Goal: Task Accomplishment & Management: Complete application form

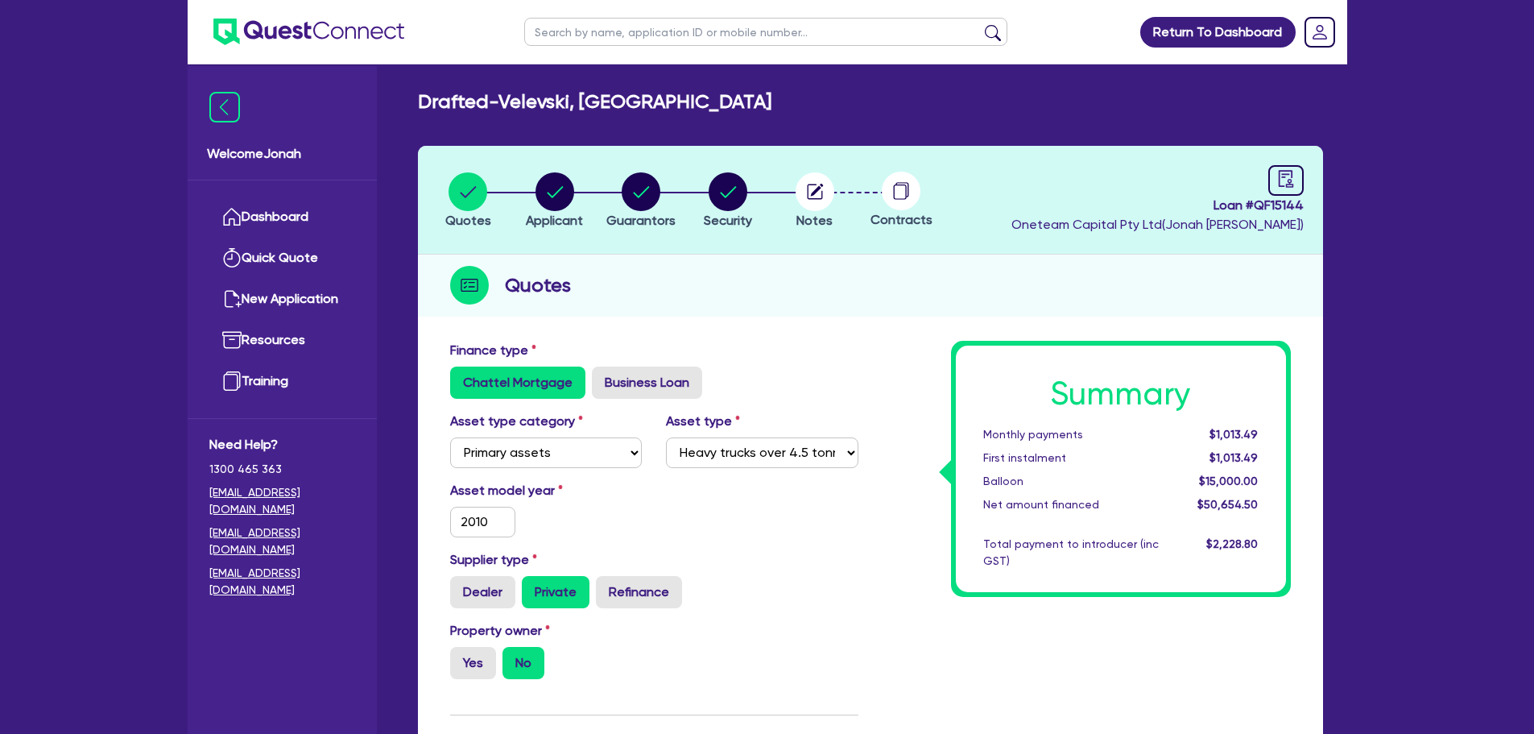
select select "PRIMARY_ASSETS"
select select "HEAVY_TRUCKS"
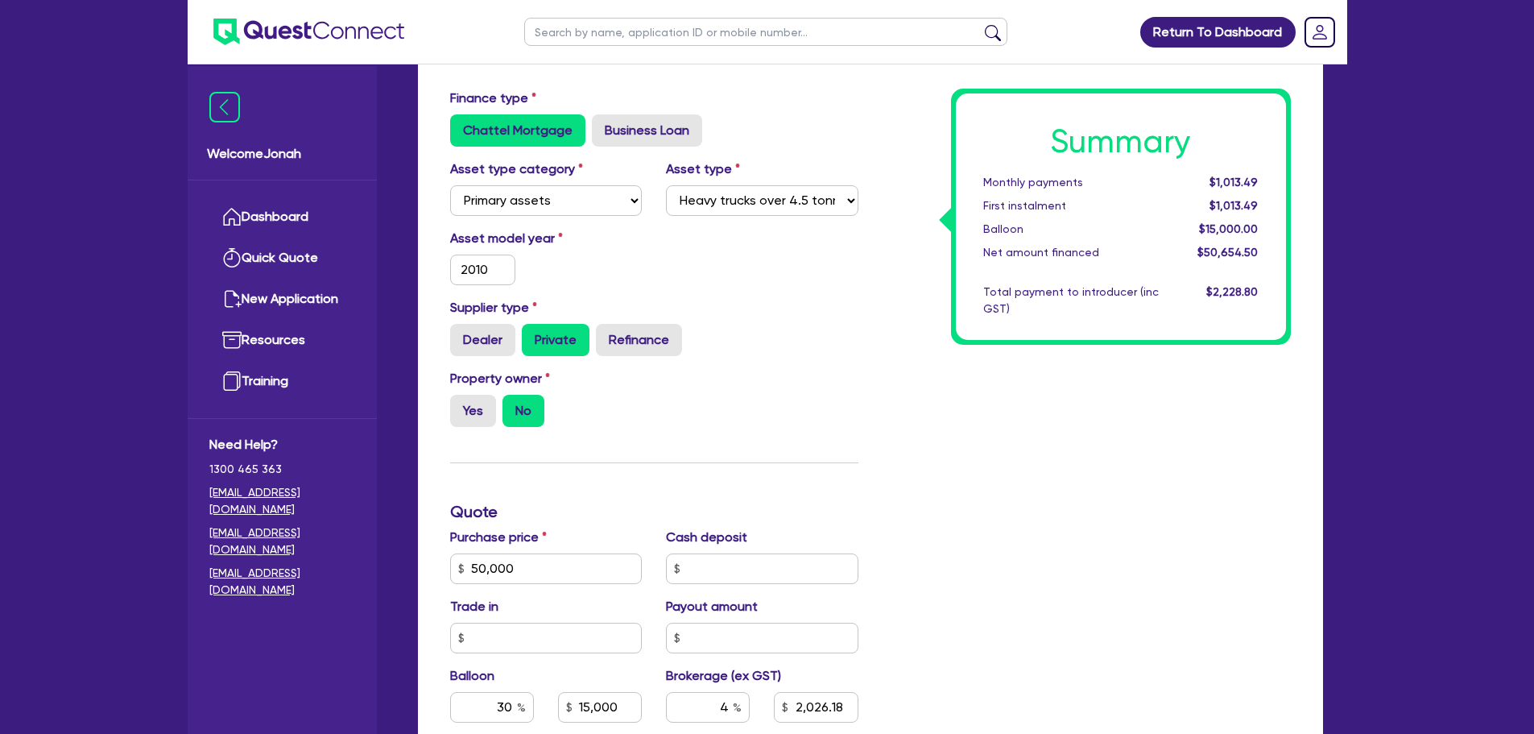
scroll to position [81, 0]
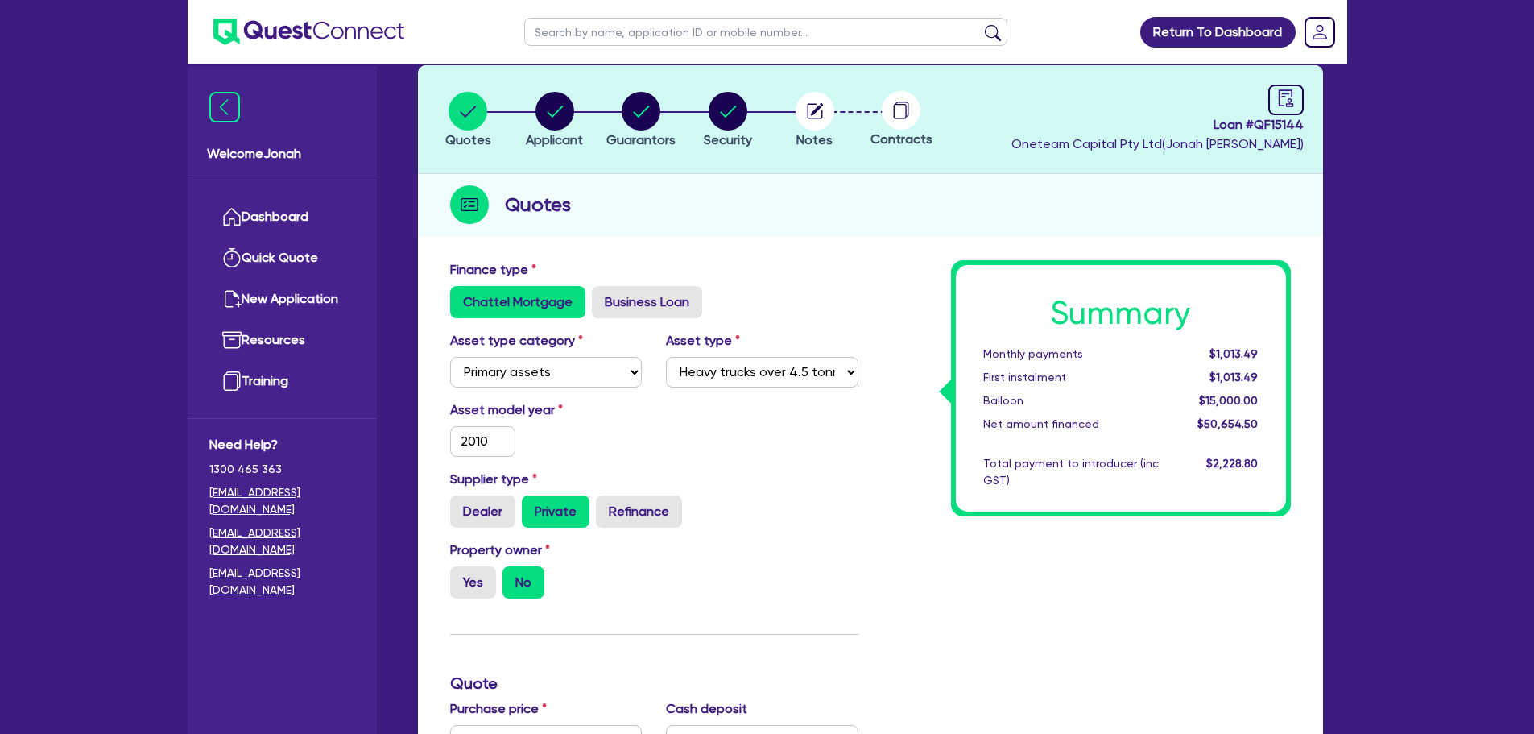
click at [784, 27] on input "text" at bounding box center [765, 32] width 483 height 28
type input "j"
type input "greenr"
click button "submit" at bounding box center [993, 35] width 26 height 23
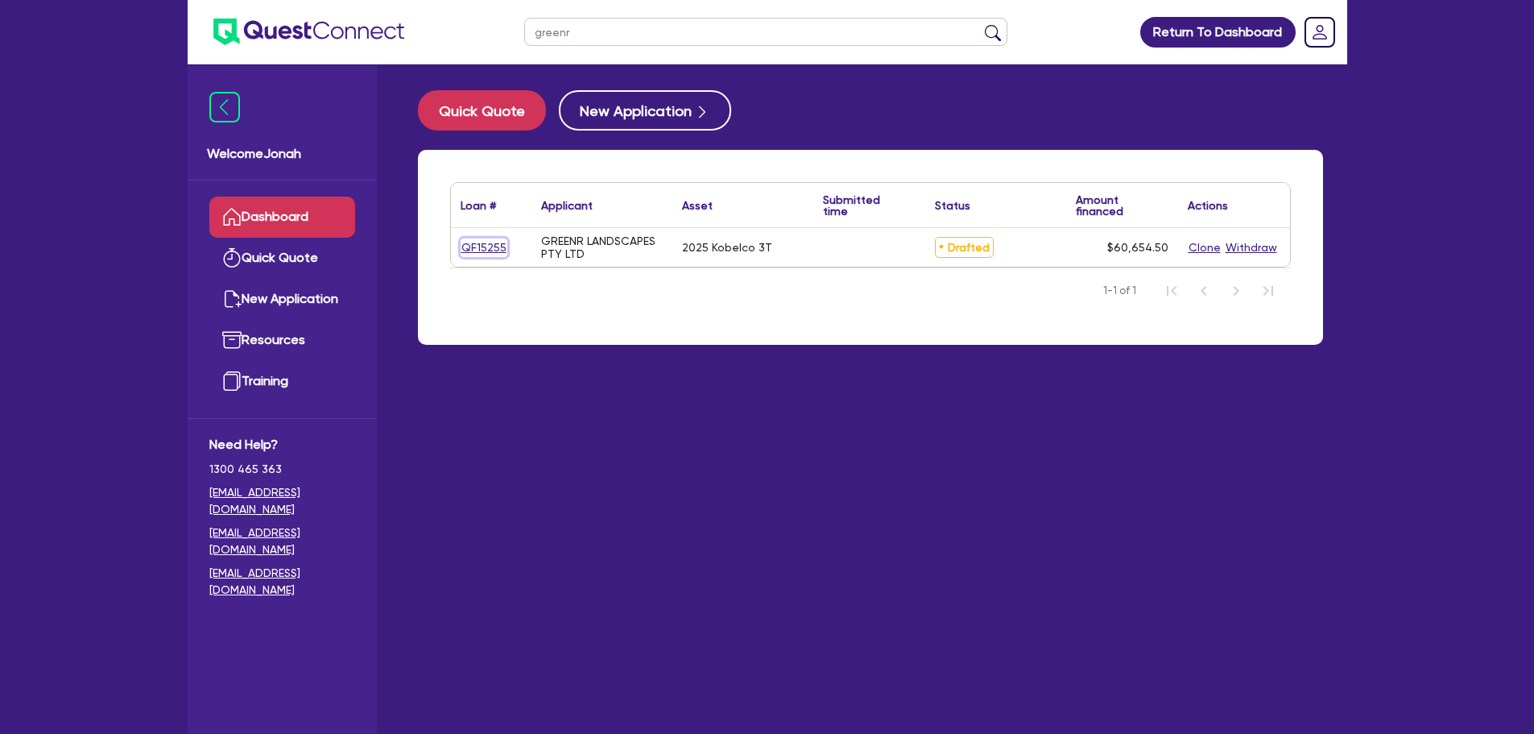
click at [495, 251] on link "QF15255" at bounding box center [484, 247] width 47 height 19
select select "PRIMARY_ASSETS"
select select "CONSTRUCTION_AND_EARTHMOVING_EQUIPMENT"
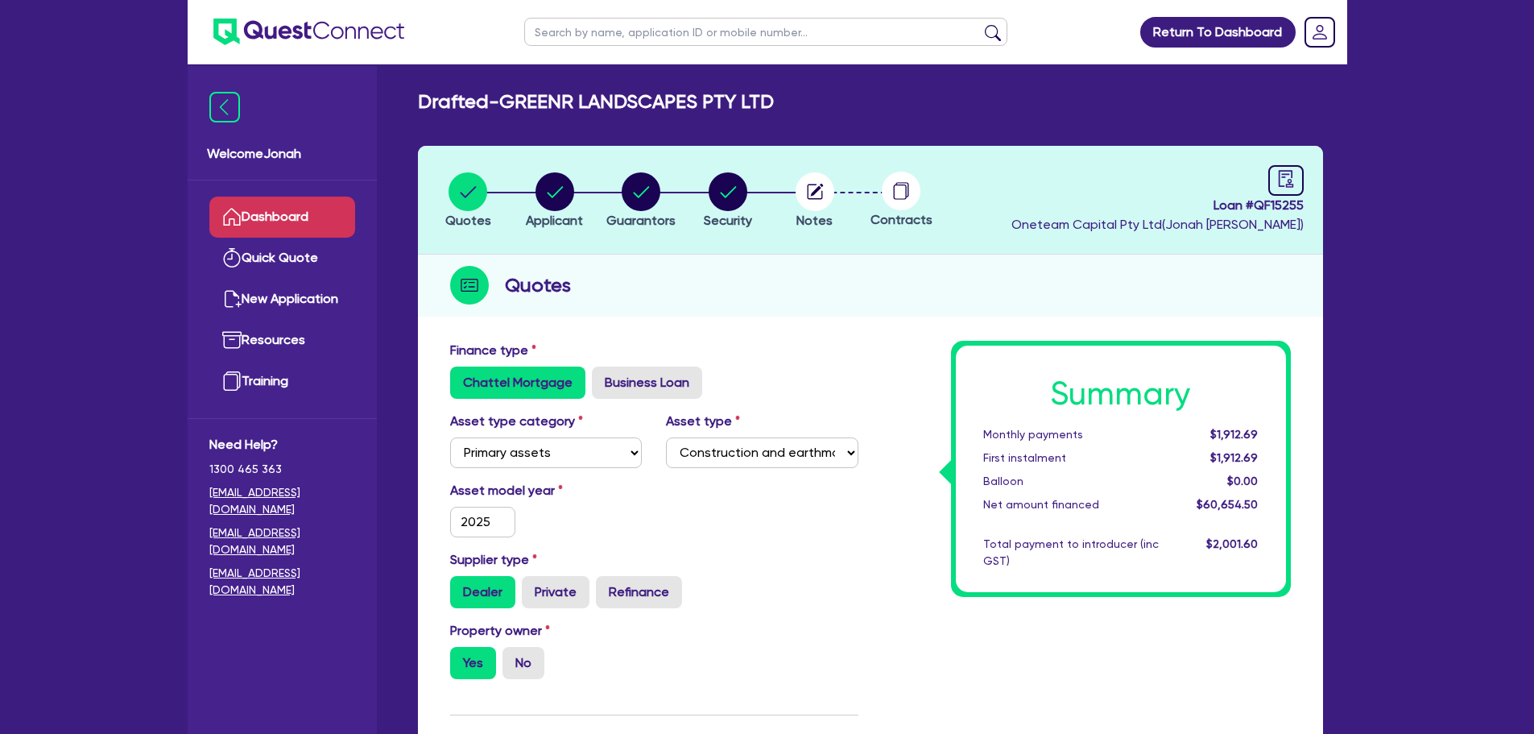
click at [294, 209] on link "Dashboard" at bounding box center [282, 217] width 146 height 41
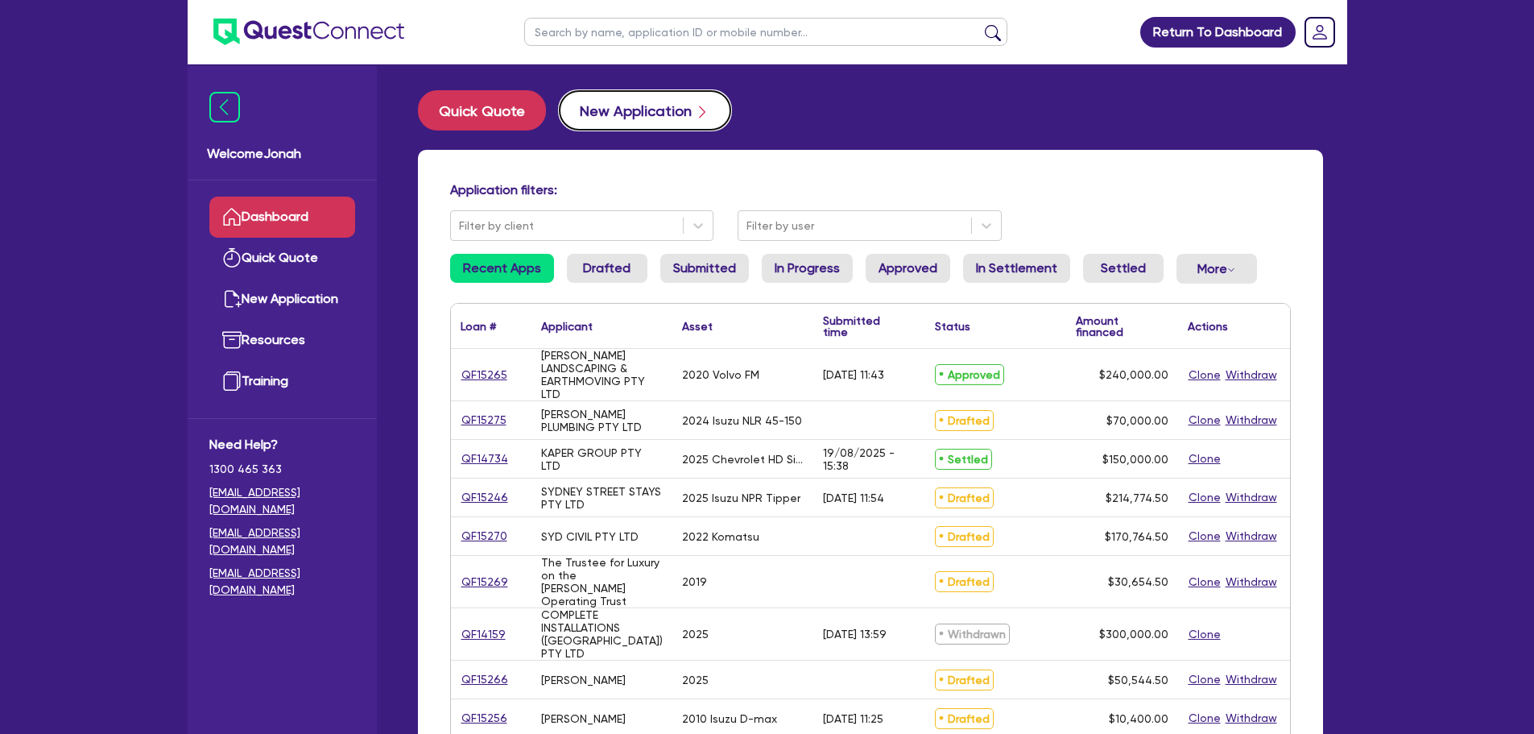
click at [650, 122] on button "New Application" at bounding box center [645, 110] width 172 height 40
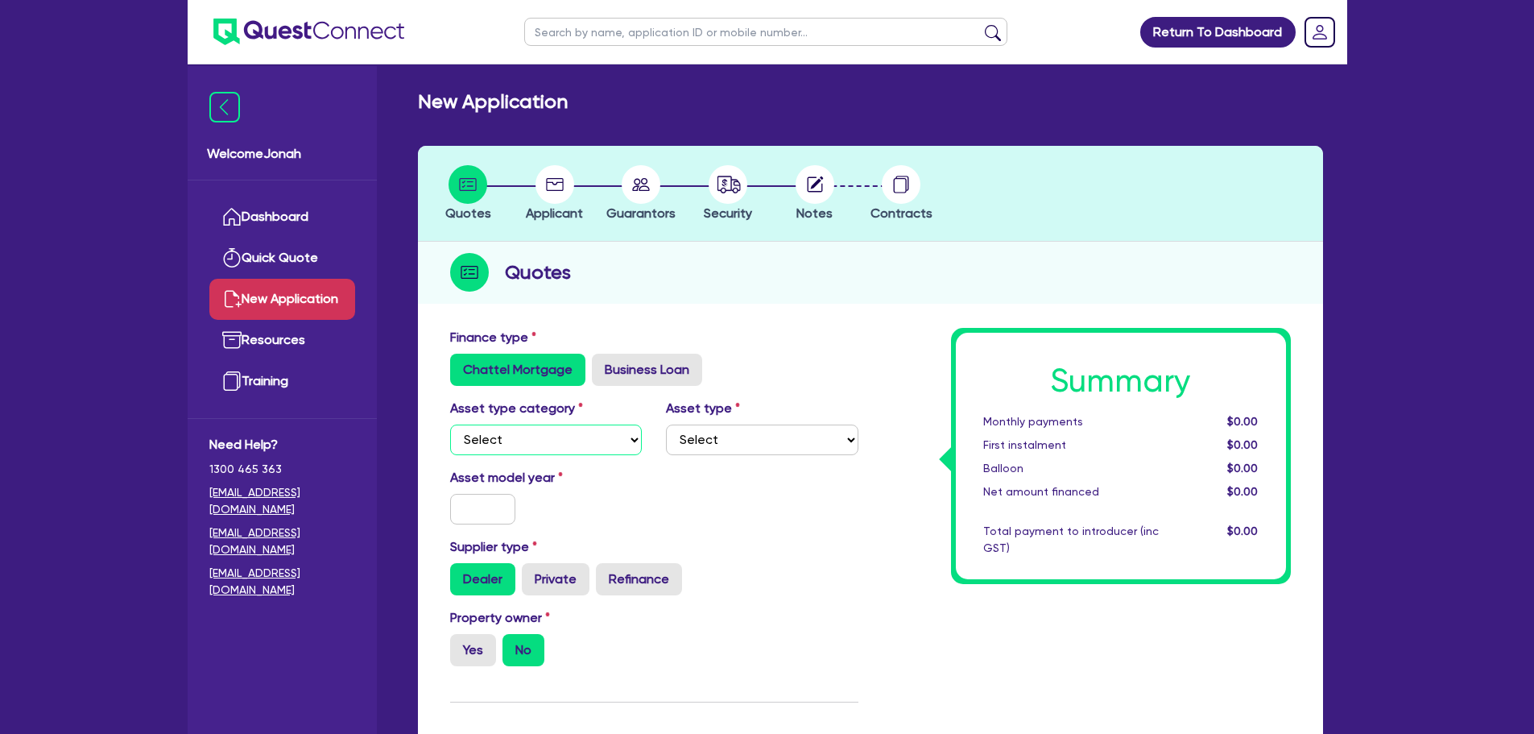
click at [596, 442] on select "Select Cars and light trucks Primary assets Secondary assets Tertiary assets" at bounding box center [546, 439] width 192 height 31
click at [717, 439] on select "Select" at bounding box center [762, 439] width 192 height 31
click at [587, 440] on select "Select Cars and light trucks Primary assets Secondary assets Tertiary assets" at bounding box center [546, 439] width 192 height 31
click at [450, 424] on select "Select Cars and light trucks Primary assets Secondary assets Tertiary assets" at bounding box center [546, 439] width 192 height 31
click at [771, 444] on select "Select Generators and compressors Engineering and toolmaking Woodworking and me…" at bounding box center [762, 439] width 192 height 31
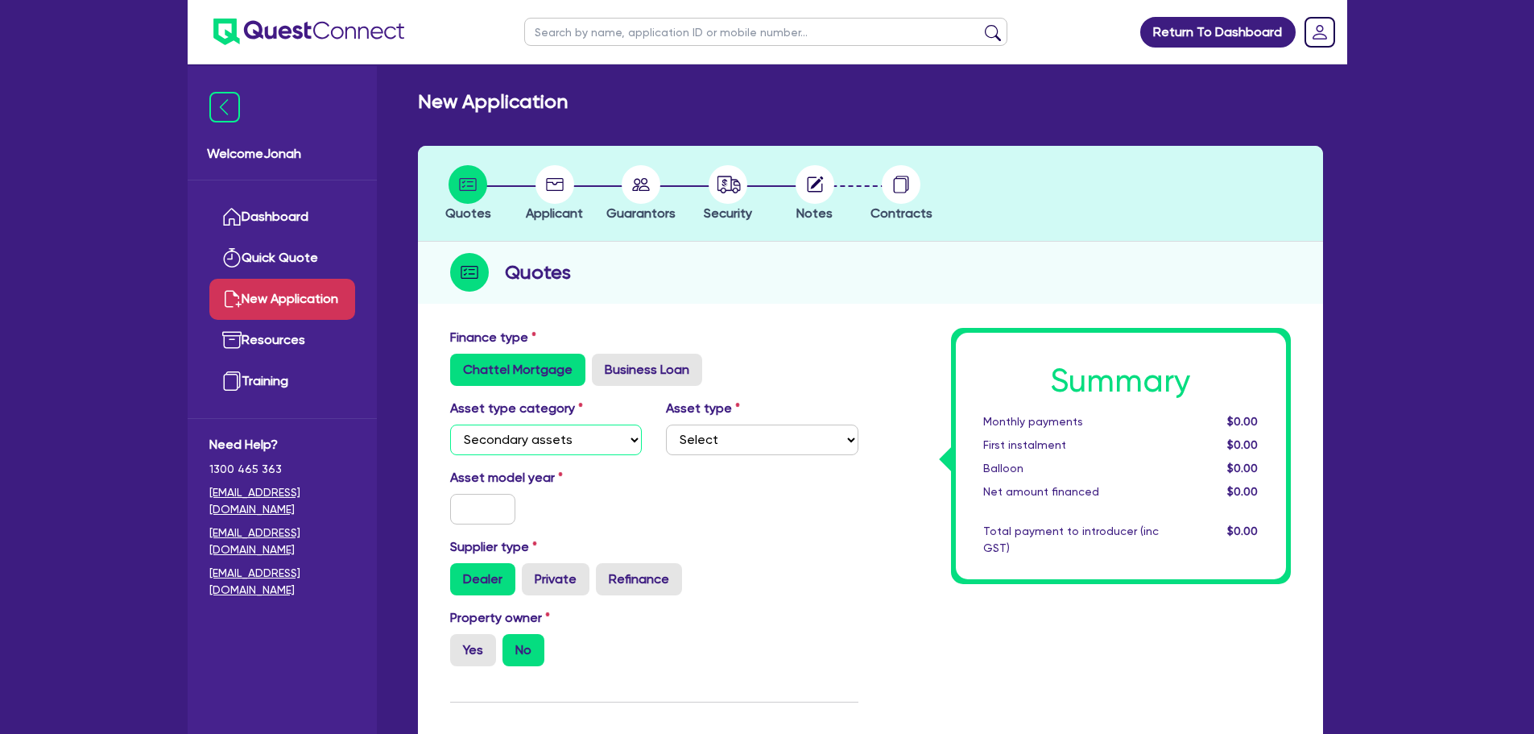
click at [560, 441] on select "Select Cars and light trucks Primary assets Secondary assets Tertiary assets" at bounding box center [546, 439] width 192 height 31
select select "PRIMARY_ASSETS"
click at [450, 424] on select "Select Cars and light trucks Primary assets Secondary assets Tertiary assets" at bounding box center [546, 439] width 192 height 31
click at [710, 449] on select "Select Heavy trucks over 4.5 tonne Trailers Bus and coaches Yellow goods and ex…" at bounding box center [762, 439] width 192 height 31
select select "TRAILERS"
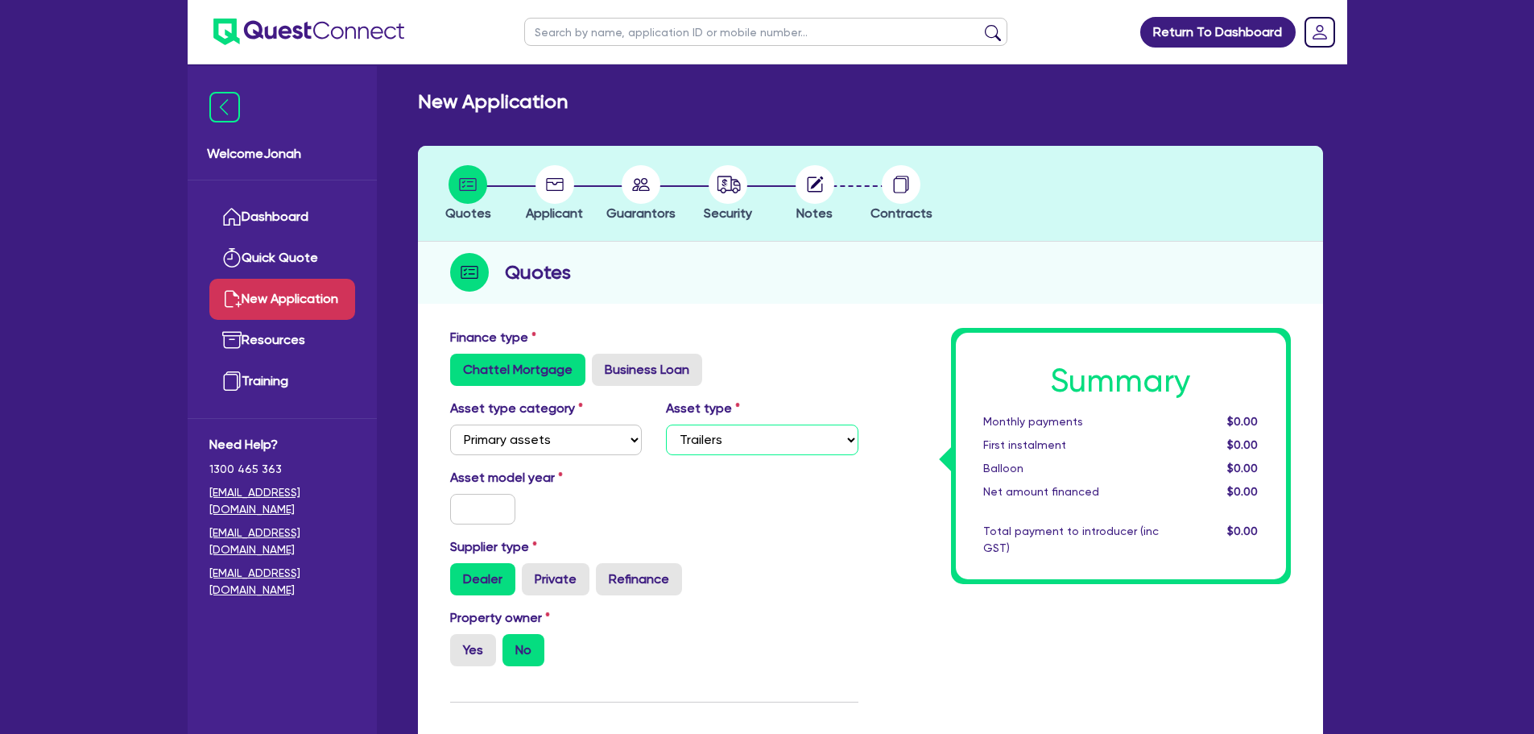
click at [666, 424] on select "Select Heavy trucks over 4.5 tonne Trailers Bus and coaches Yellow goods and ex…" at bounding box center [762, 439] width 192 height 31
click at [489, 504] on input "text" at bounding box center [483, 509] width 66 height 31
type input "2025"
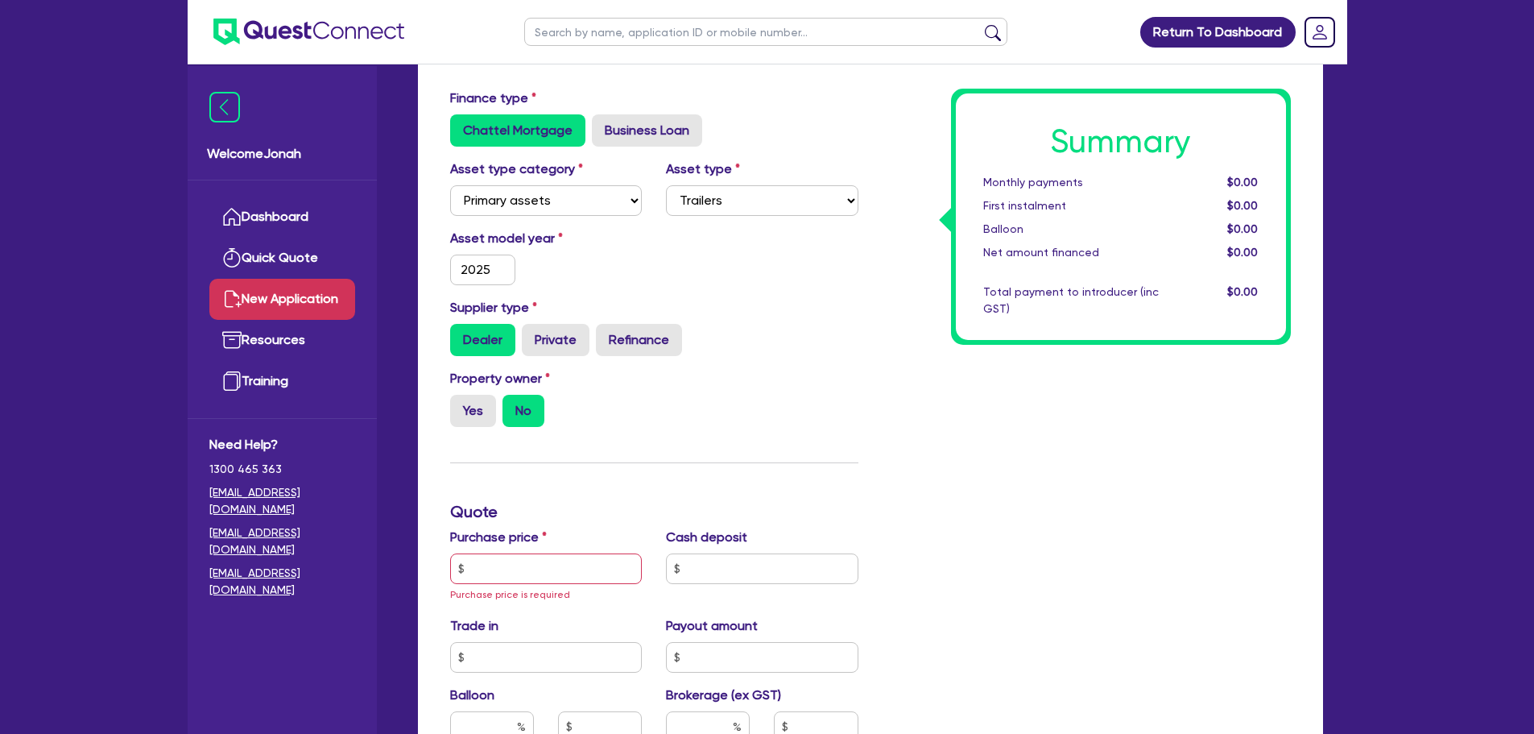
scroll to position [242, 0]
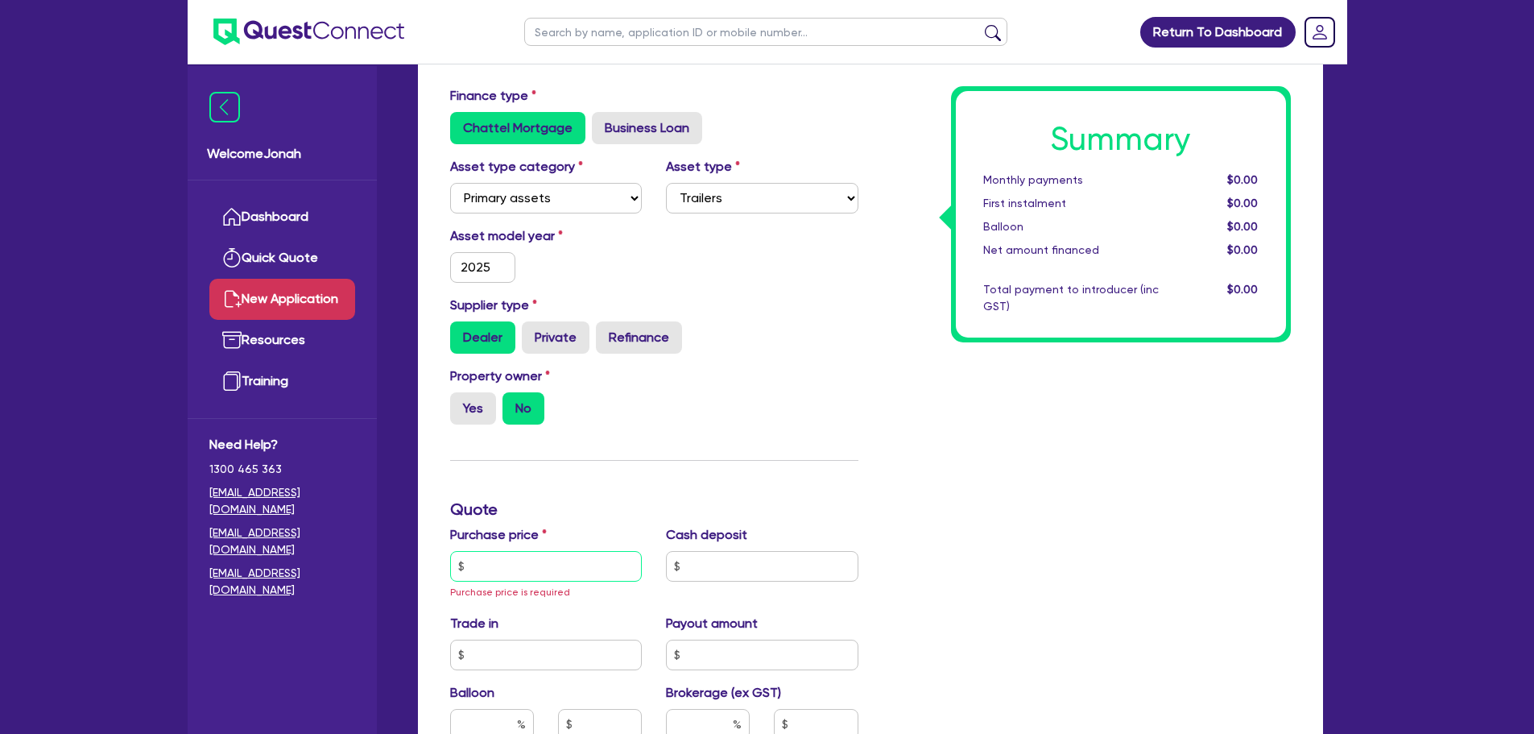
click at [530, 571] on input "text" at bounding box center [546, 566] width 192 height 31
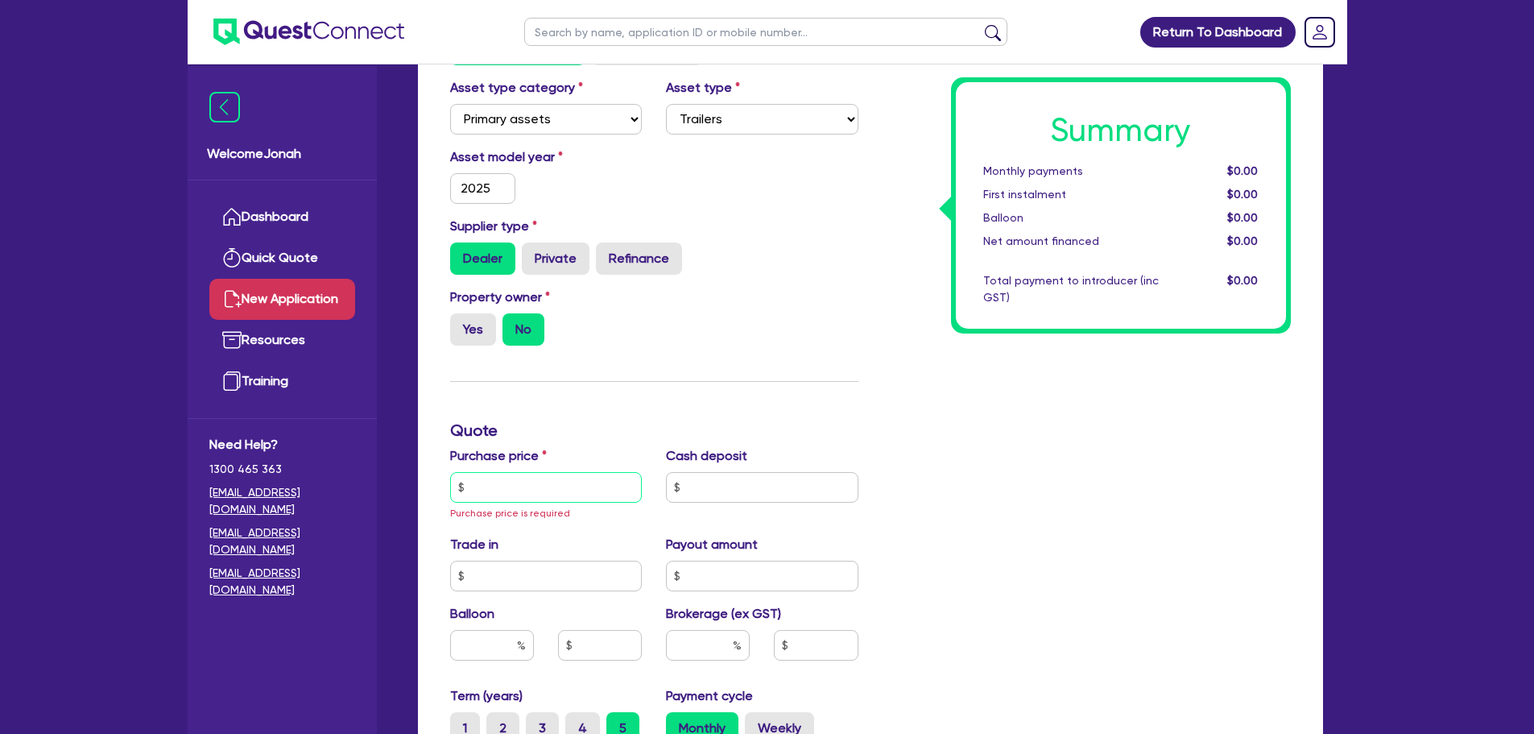
scroll to position [322, 0]
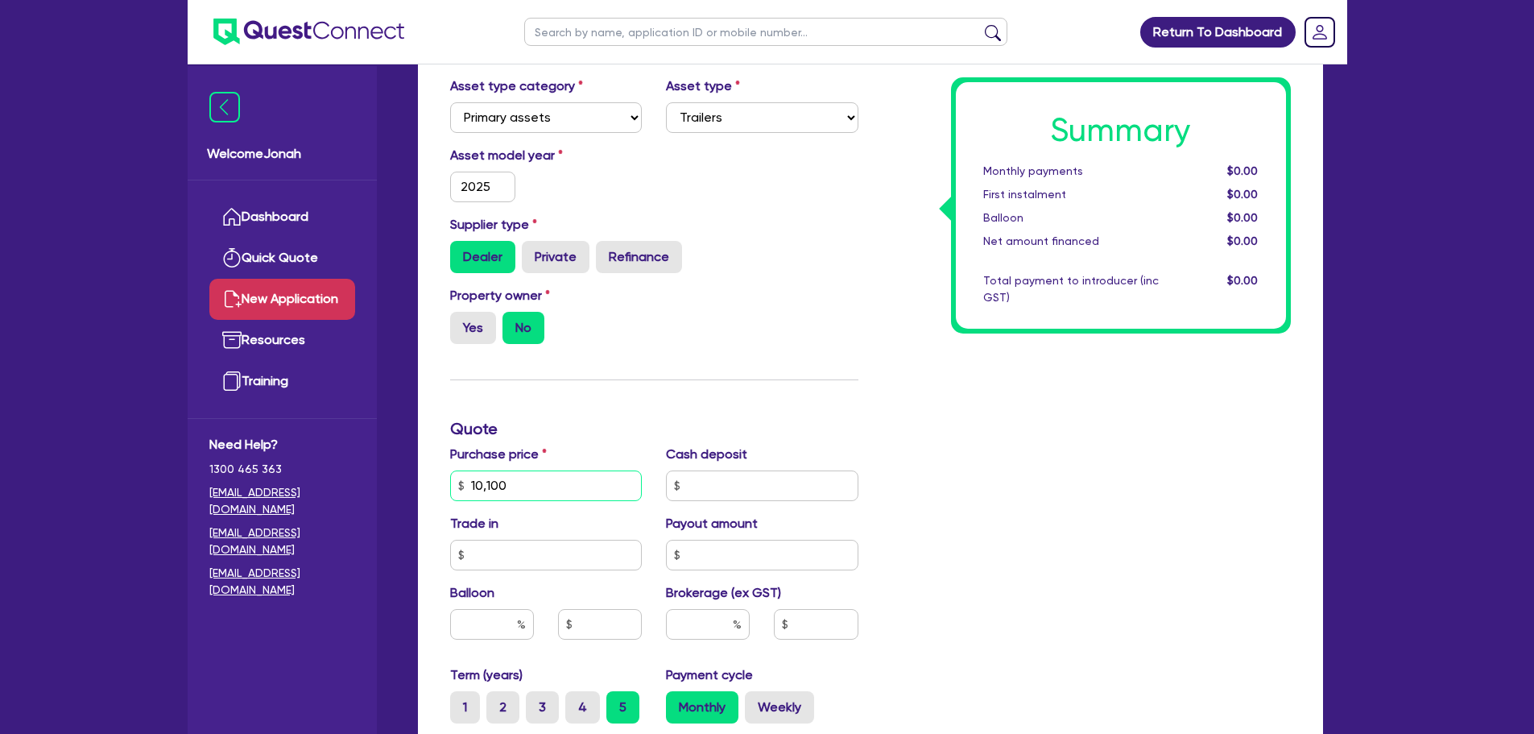
type input "10,100"
type input "5,100"
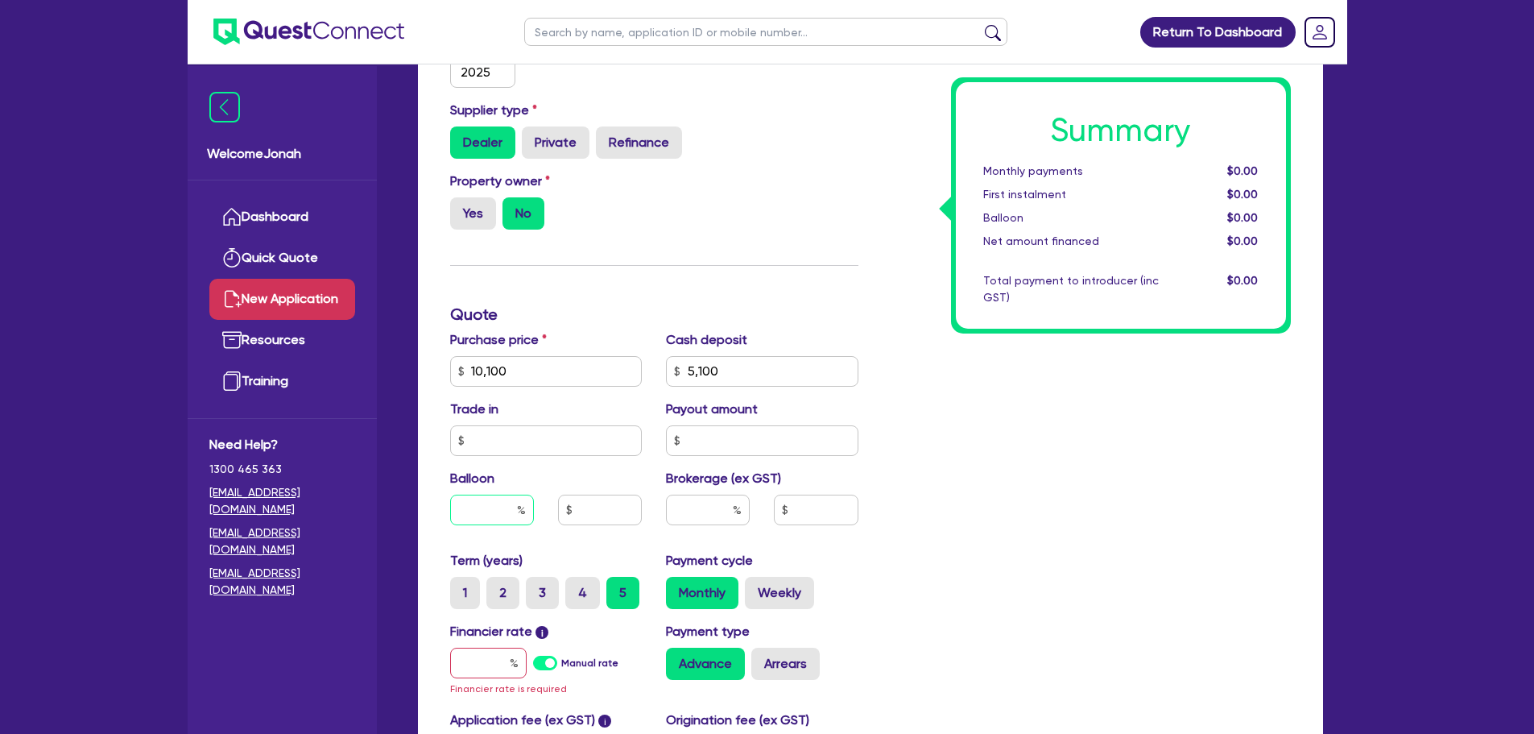
scroll to position [483, 0]
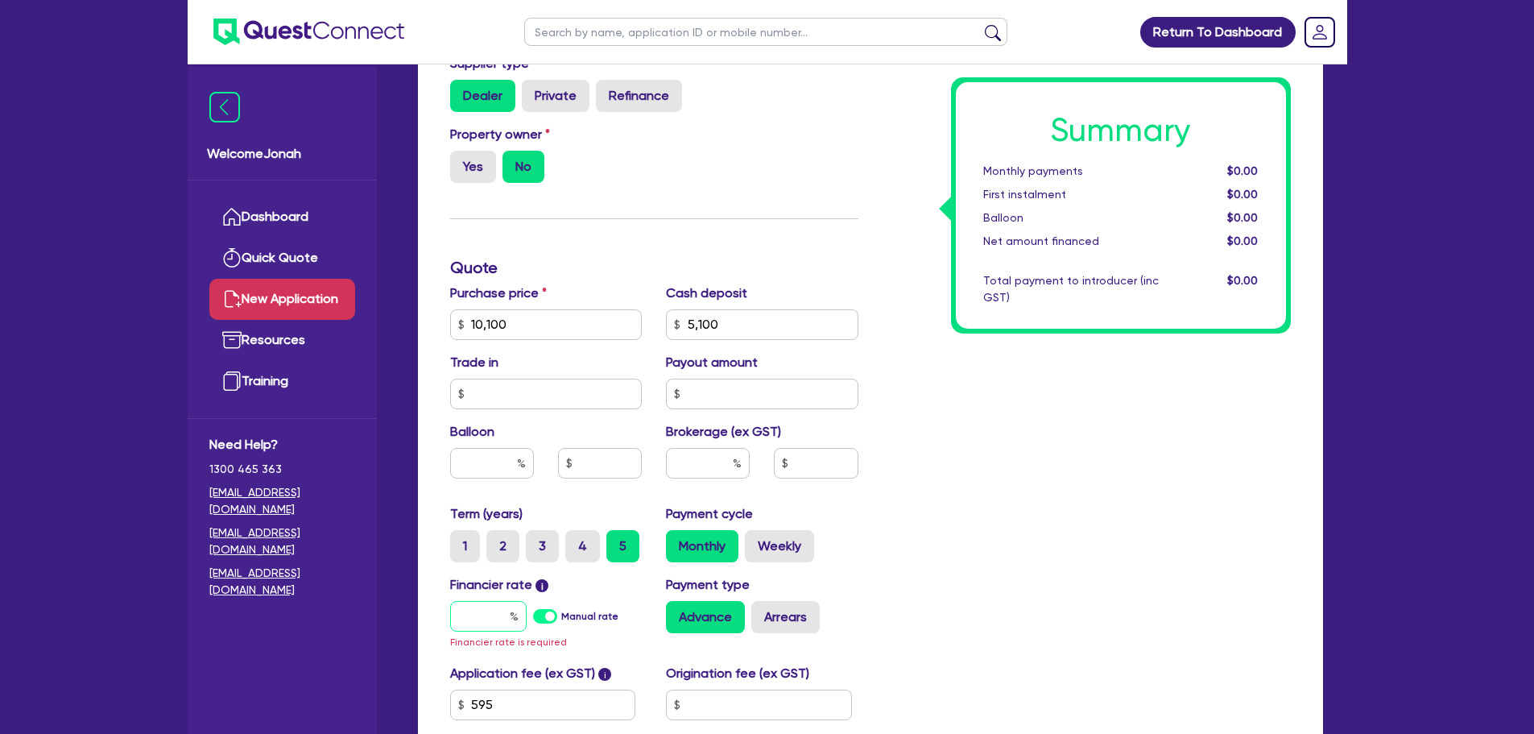
click at [477, 609] on input "text" at bounding box center [488, 616] width 77 height 31
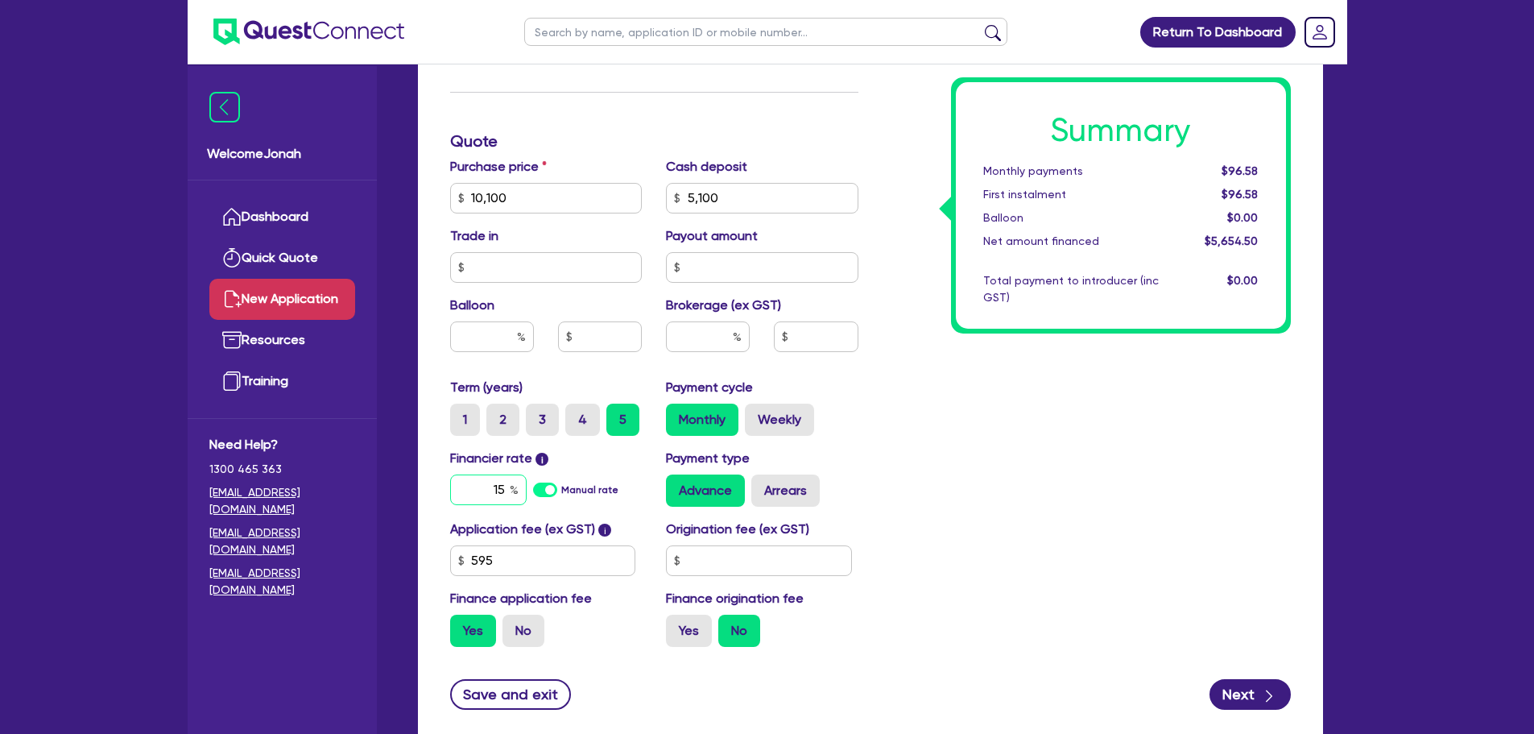
scroll to position [644, 0]
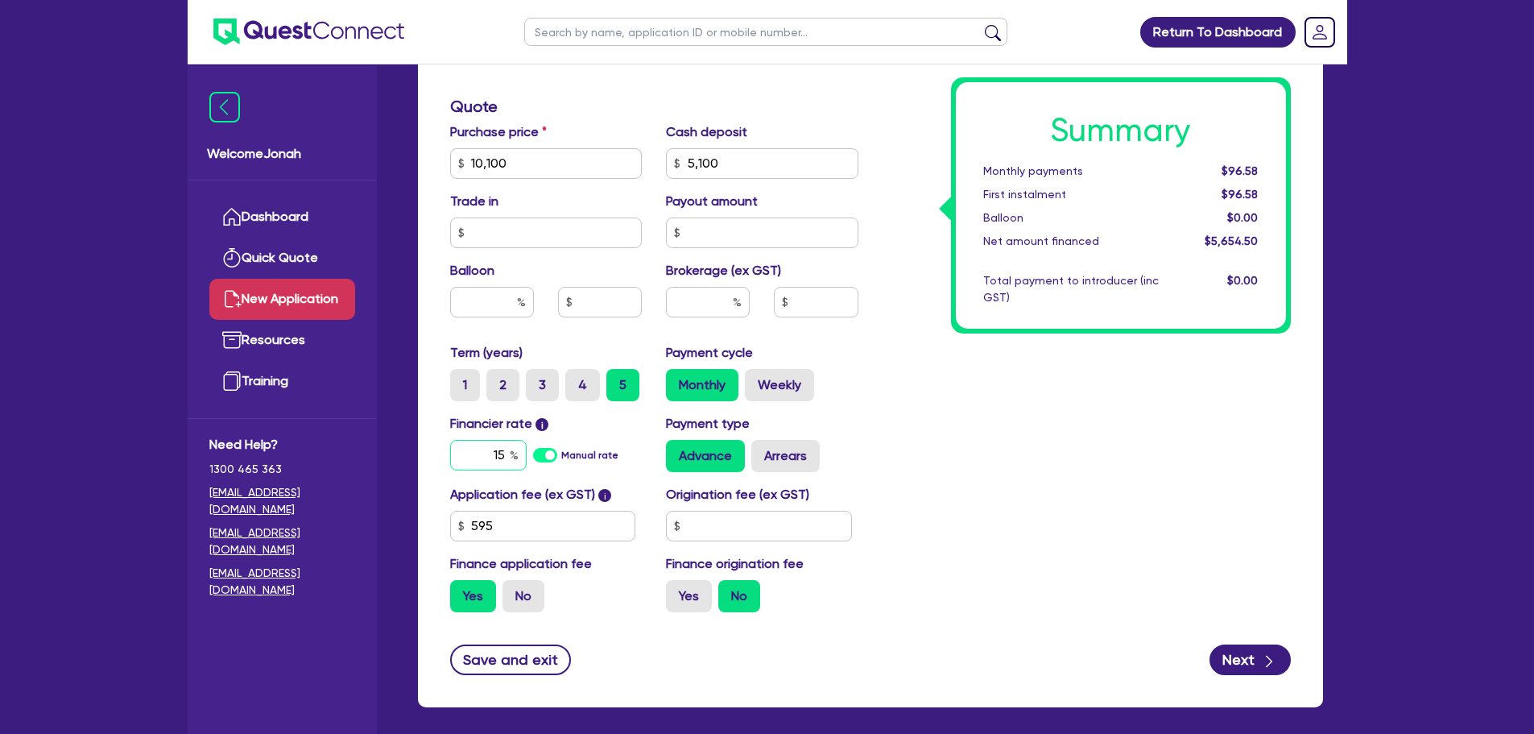
type input "15"
click at [706, 304] on input "text" at bounding box center [708, 302] width 84 height 31
type input "8"
type input "452.36"
click at [910, 320] on div "Summary Monthly payments Calculating... First instalment Calculating... Balloon…" at bounding box center [1087, 153] width 432 height 941
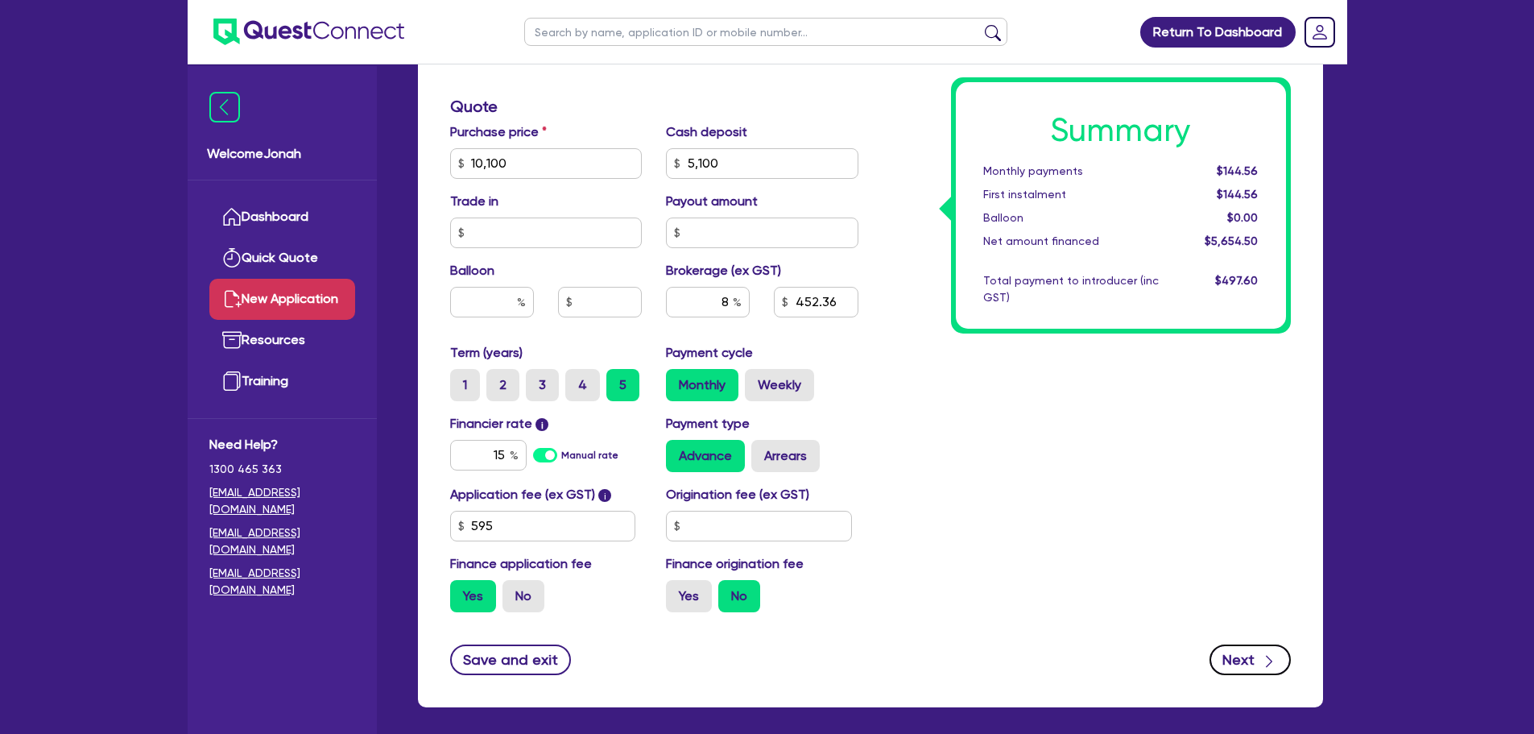
click at [1234, 651] on button "Next" at bounding box center [1250, 659] width 81 height 31
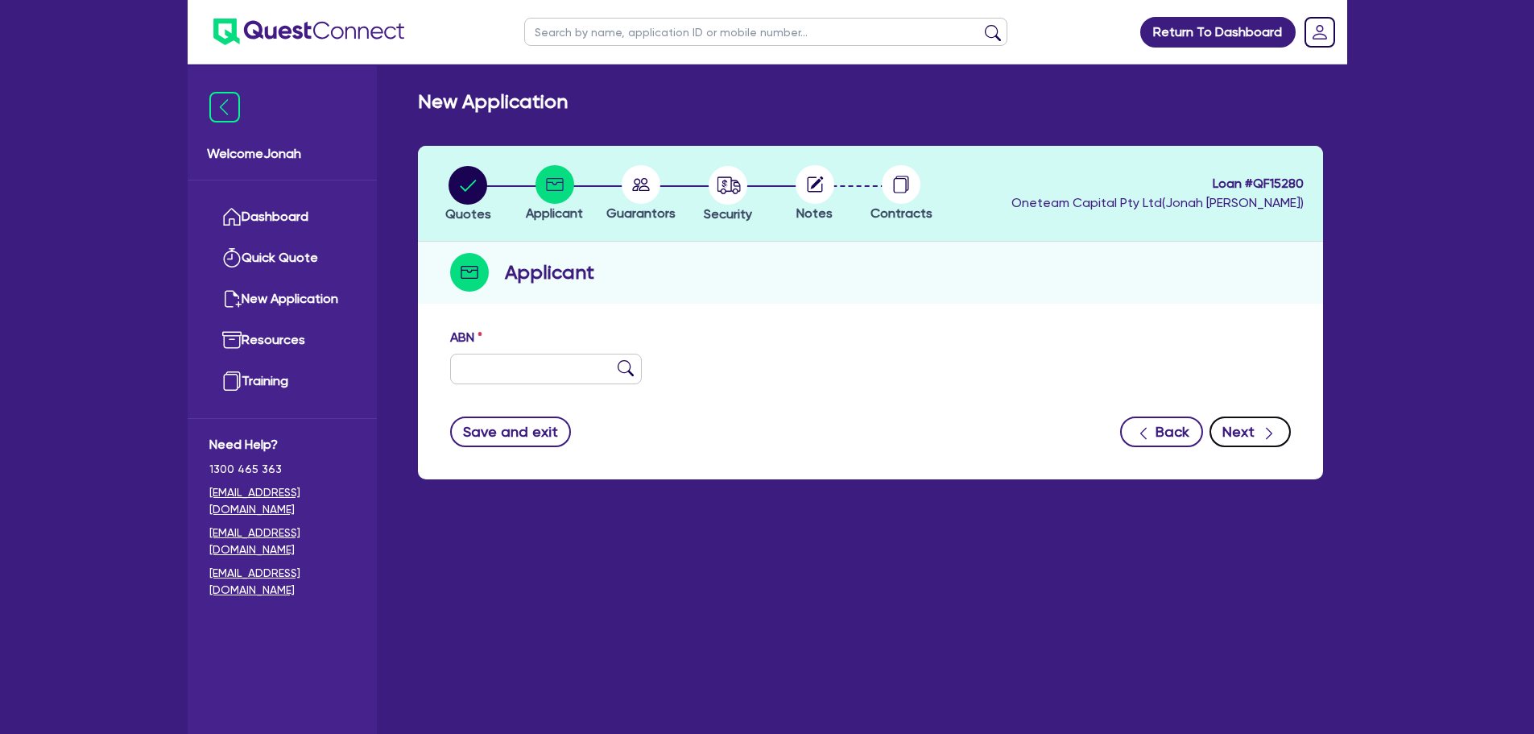
click at [1256, 428] on button "Next" at bounding box center [1250, 431] width 81 height 31
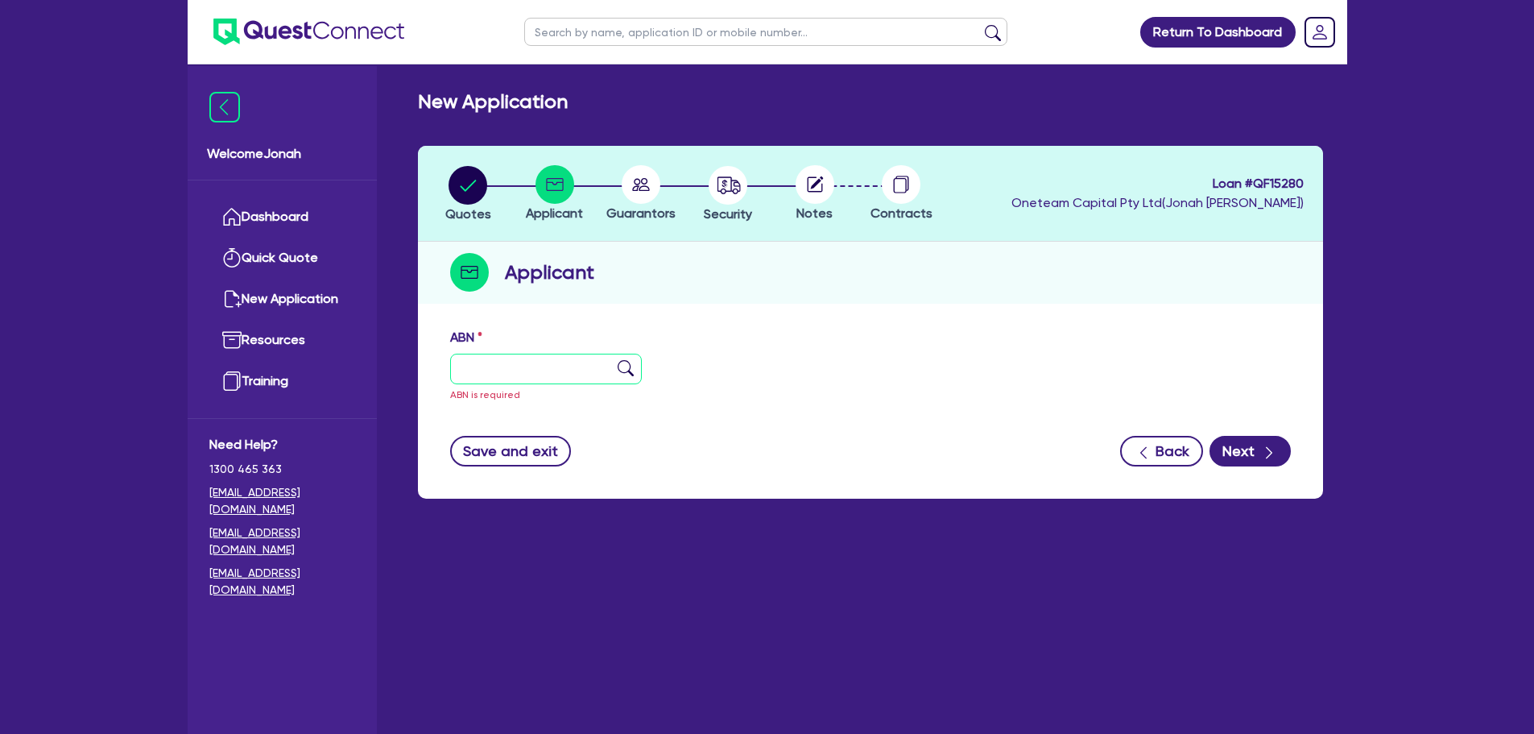
click at [474, 362] on input "text" at bounding box center [546, 369] width 192 height 31
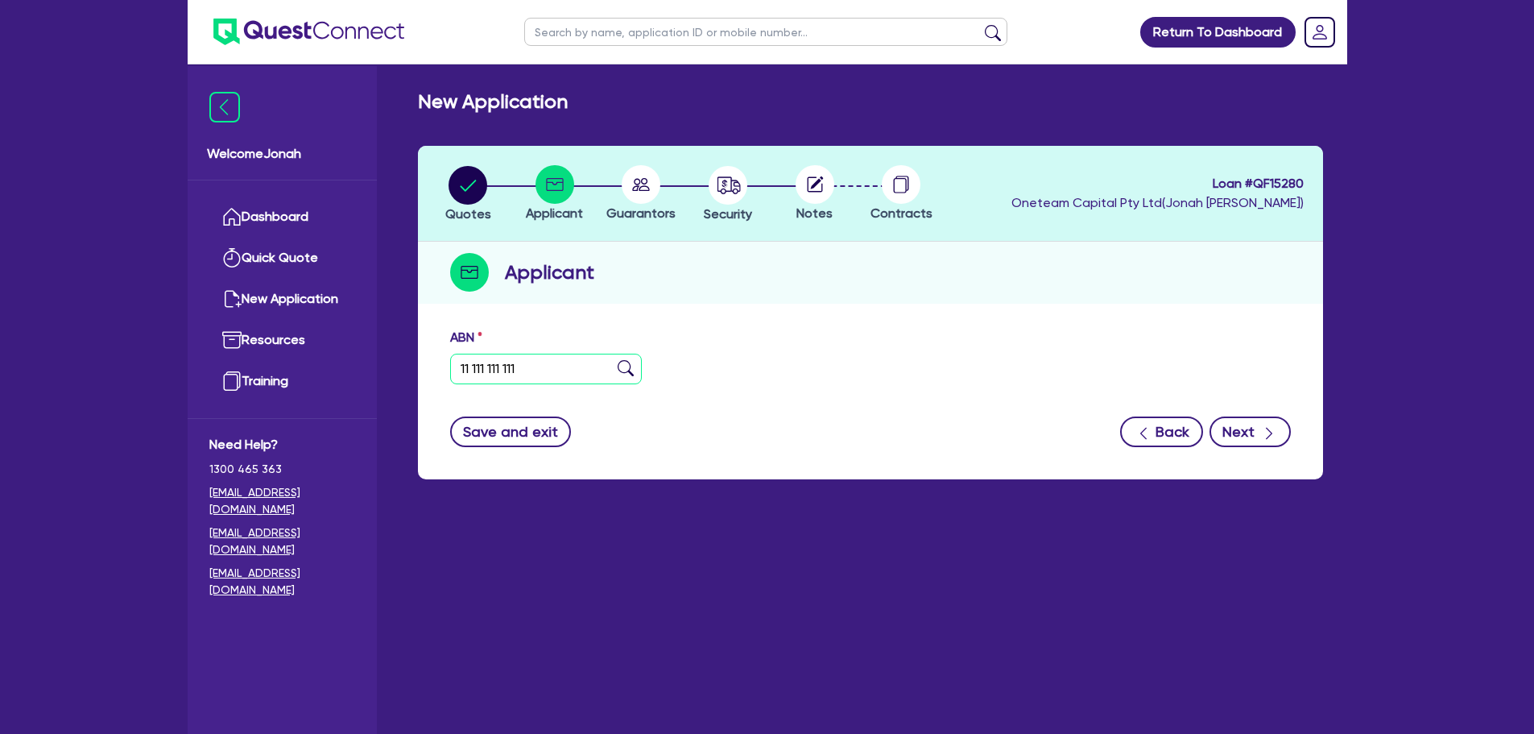
type input "11 111 111 111"
click at [1232, 431] on button "Next" at bounding box center [1250, 431] width 81 height 31
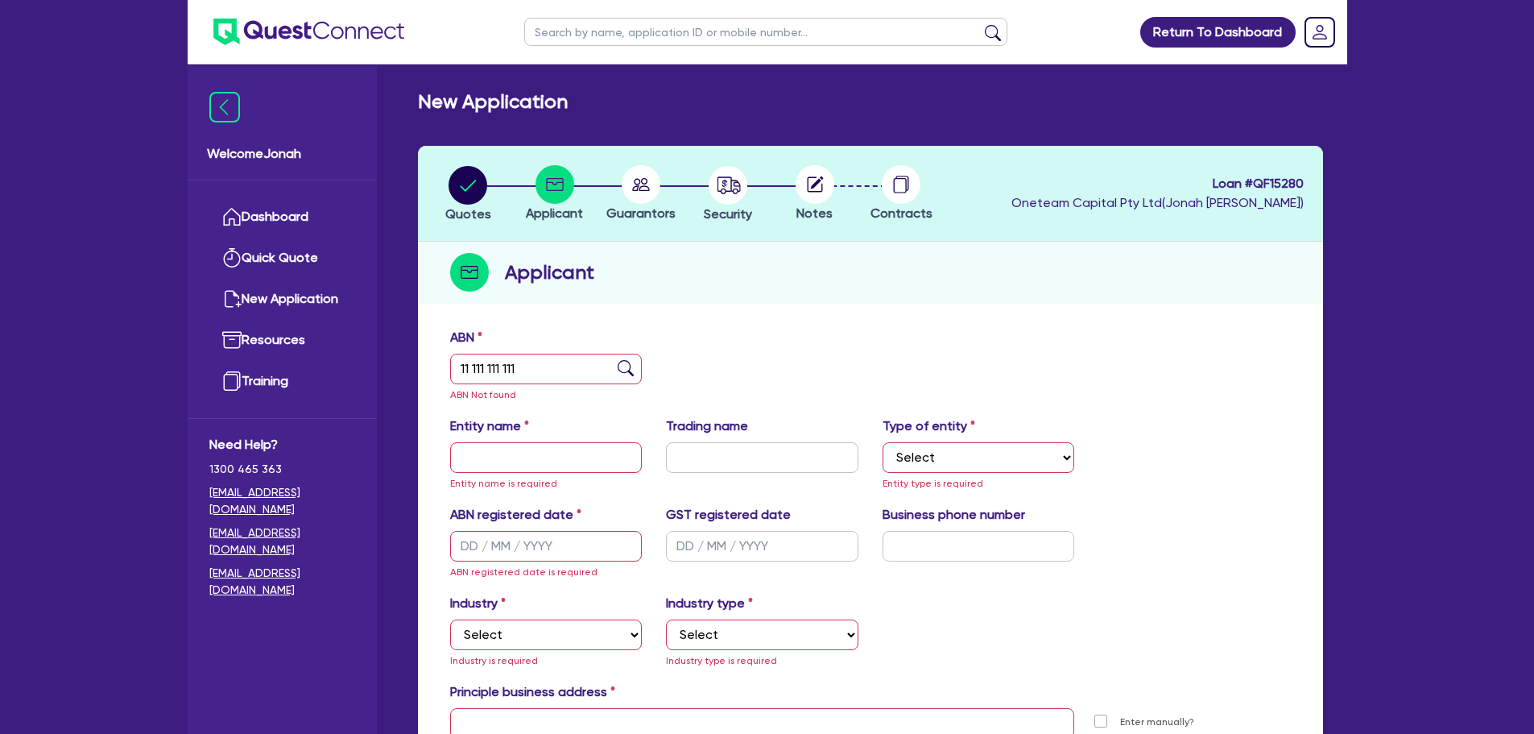
click at [646, 184] on circle at bounding box center [641, 184] width 39 height 39
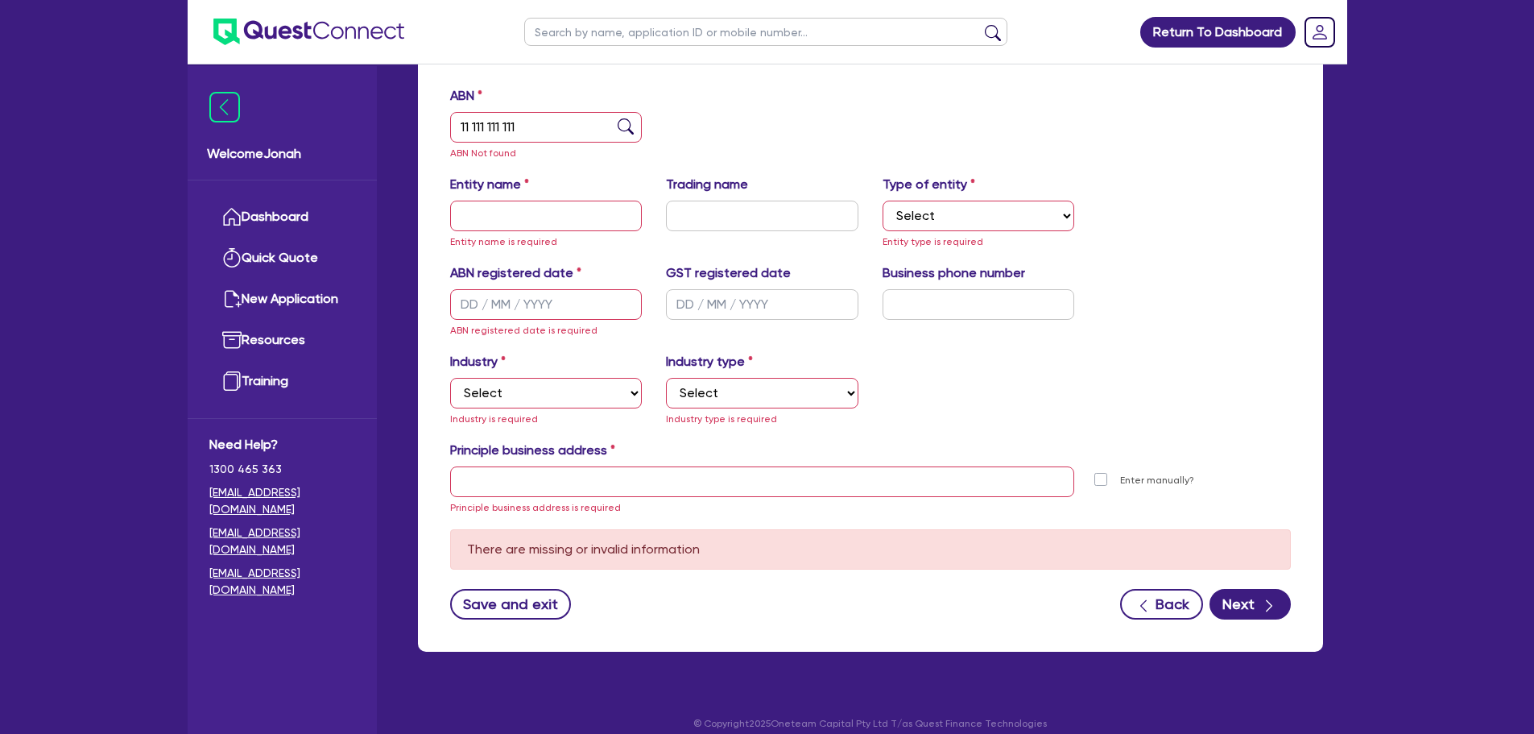
scroll to position [81, 0]
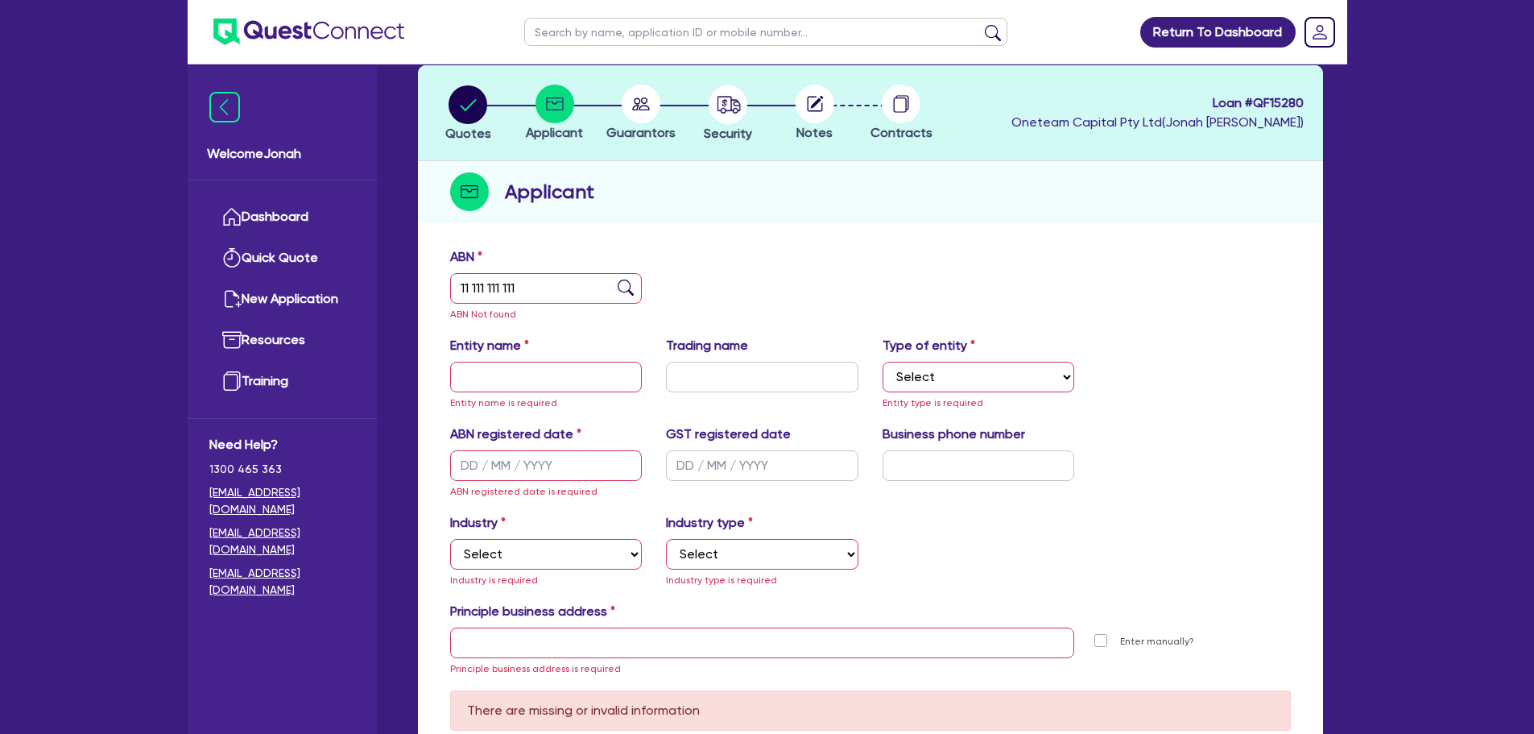
click at [628, 289] on img at bounding box center [626, 287] width 16 height 16
click at [474, 97] on circle "button" at bounding box center [468, 104] width 39 height 39
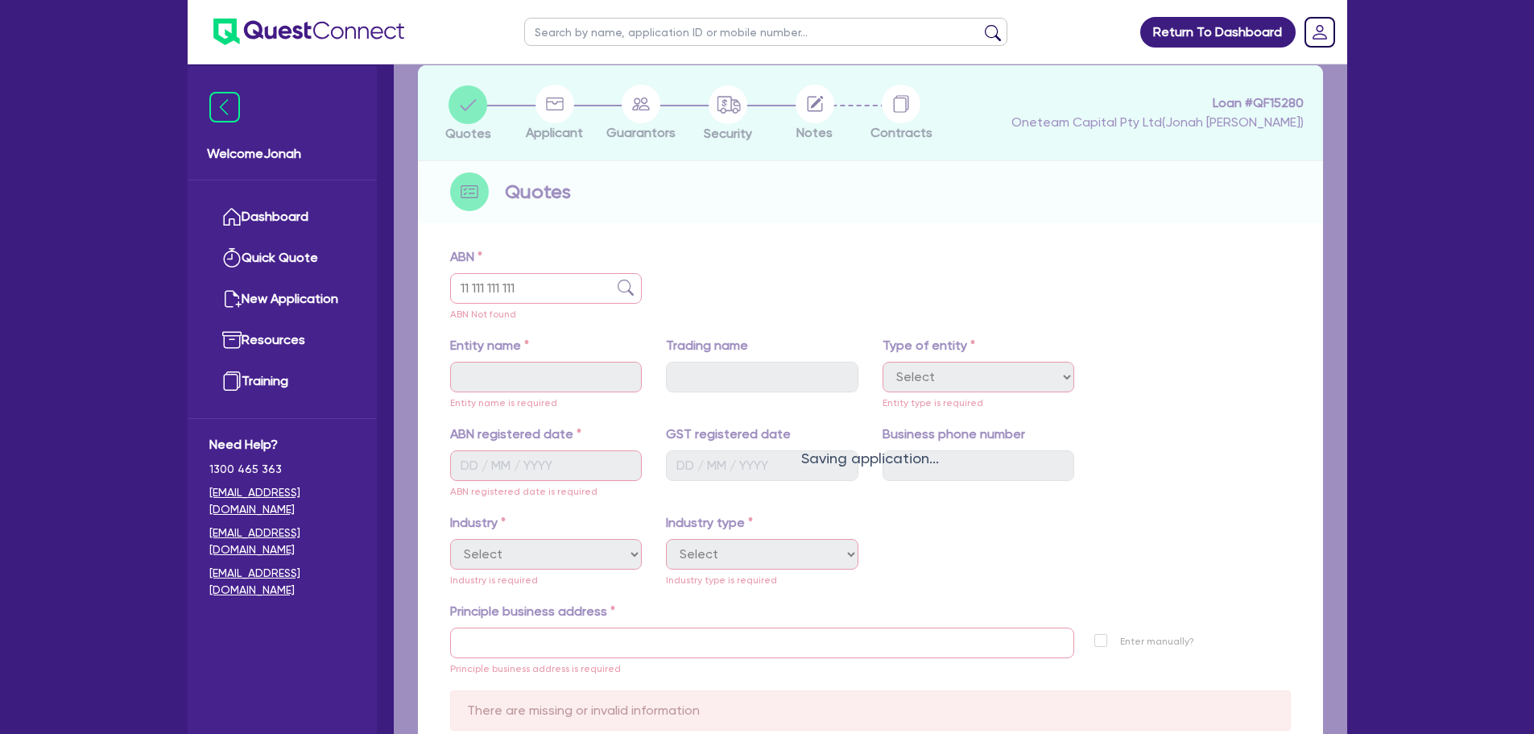
select select "PRIMARY_ASSETS"
select select "TRAILERS"
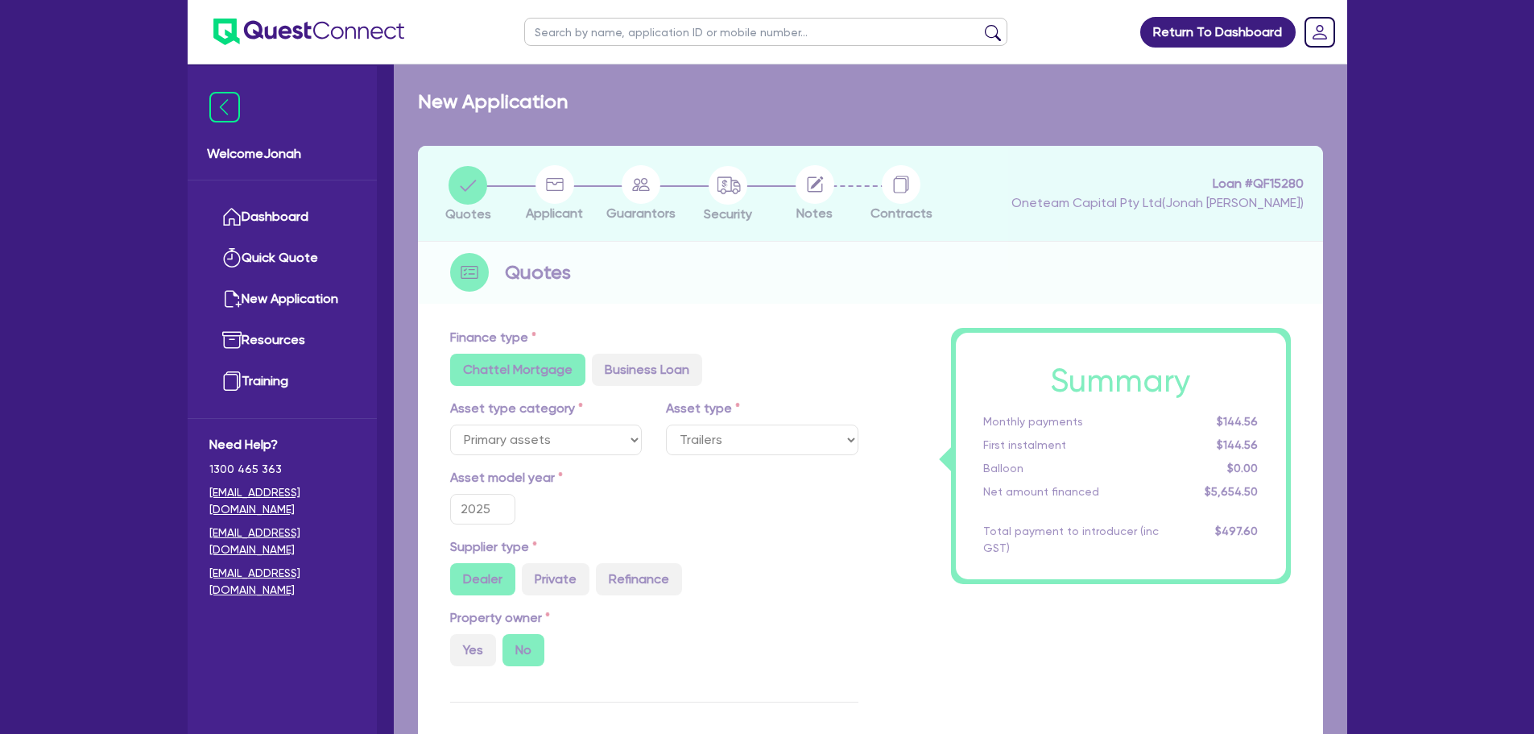
type input "10,100"
type input "5,100"
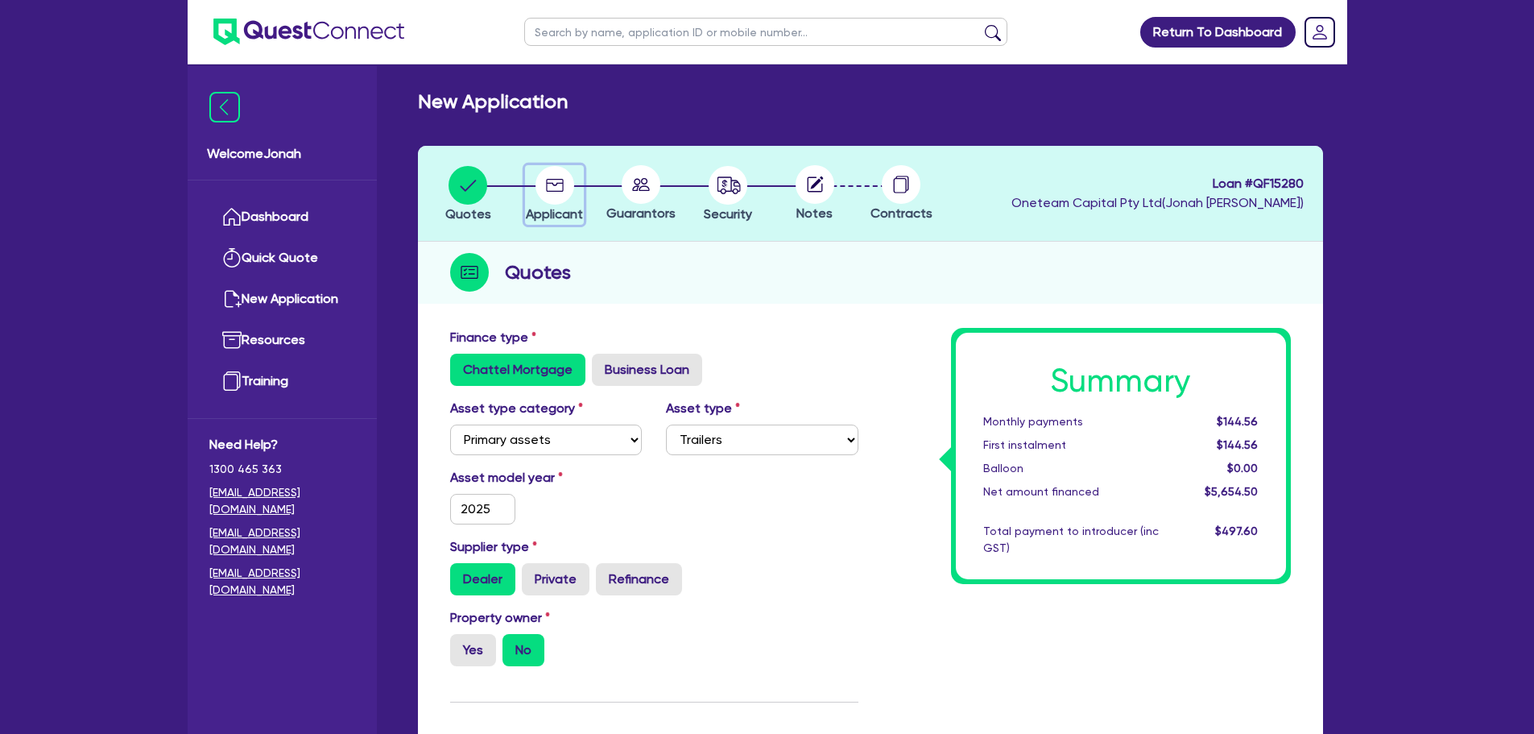
click at [551, 188] on circle "button" at bounding box center [555, 185] width 39 height 39
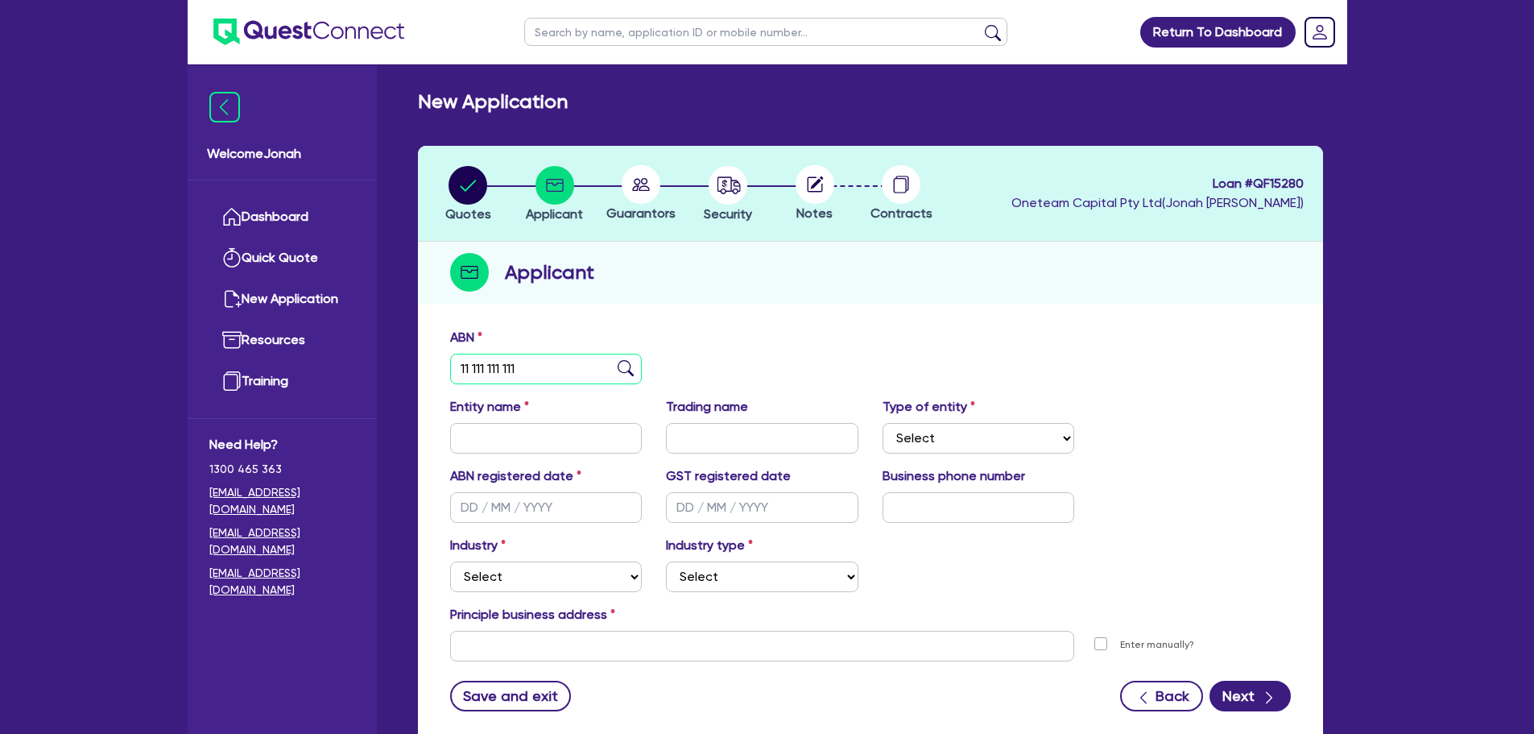
drag, startPoint x: 541, startPoint y: 363, endPoint x: 594, endPoint y: 365, distance: 52.4
click at [542, 363] on input "11 111 111 111" at bounding box center [546, 369] width 192 height 31
click at [1264, 700] on icon "button" at bounding box center [1269, 697] width 16 height 16
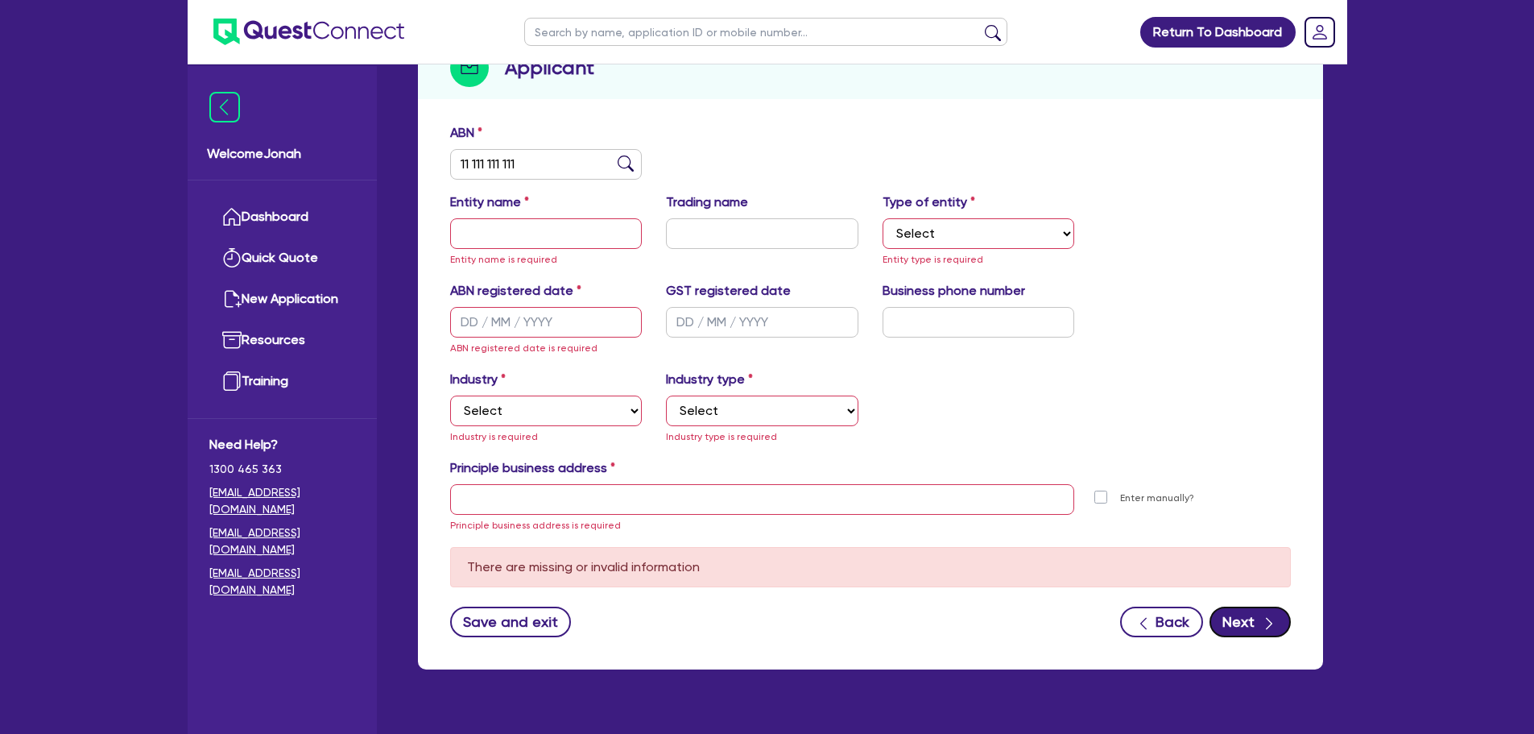
scroll to position [238, 0]
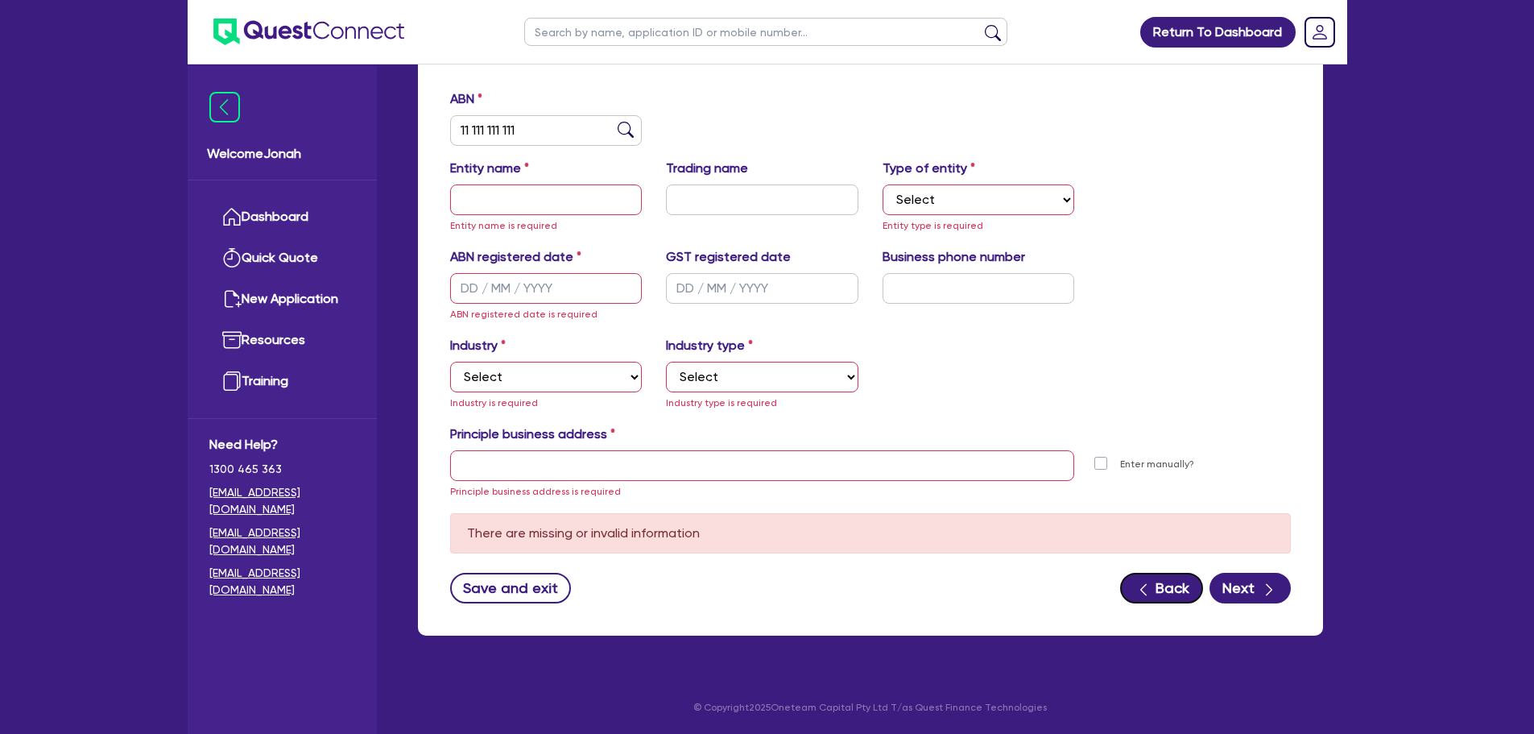
click at [1169, 580] on button "Back" at bounding box center [1161, 588] width 83 height 31
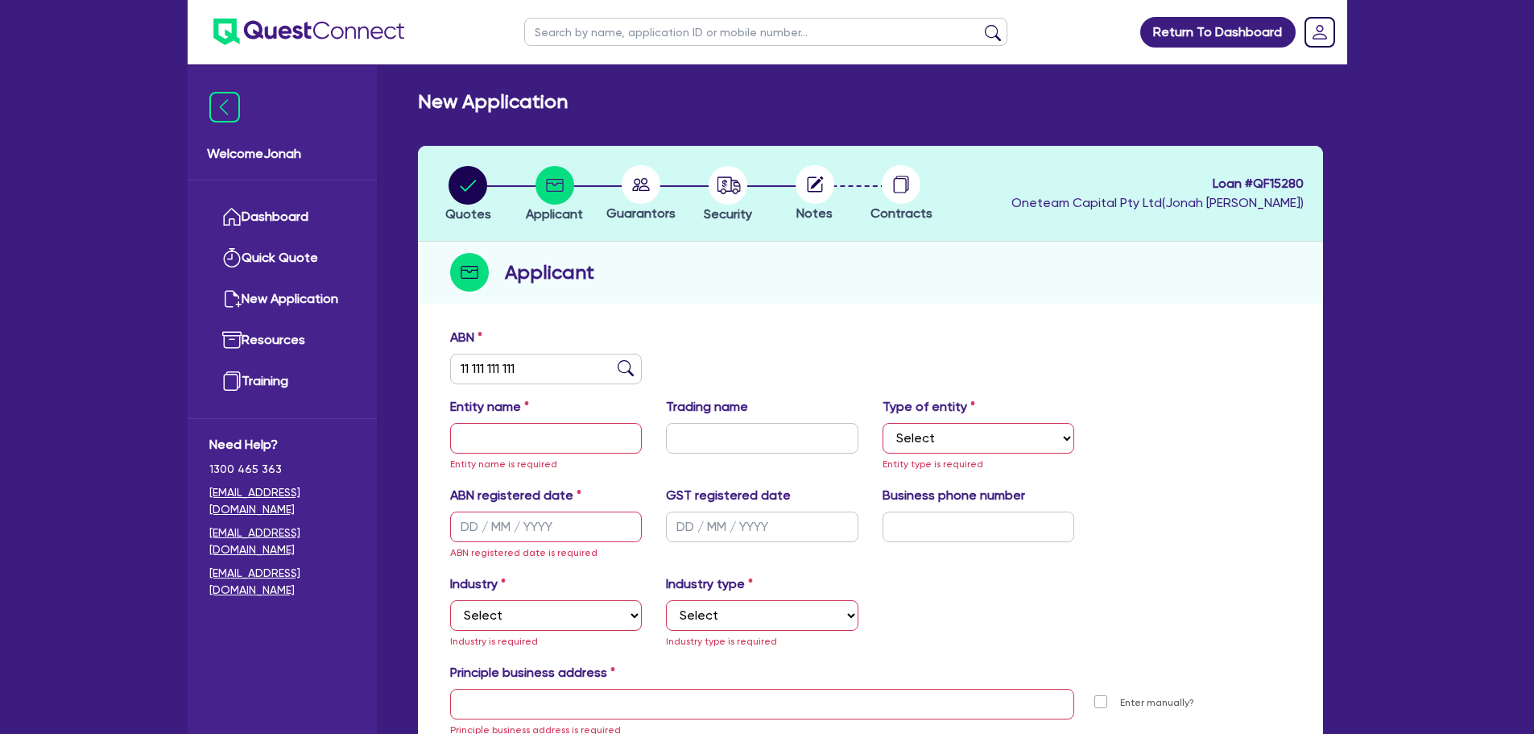
select select "PRIMARY_ASSETS"
select select "TRAILERS"
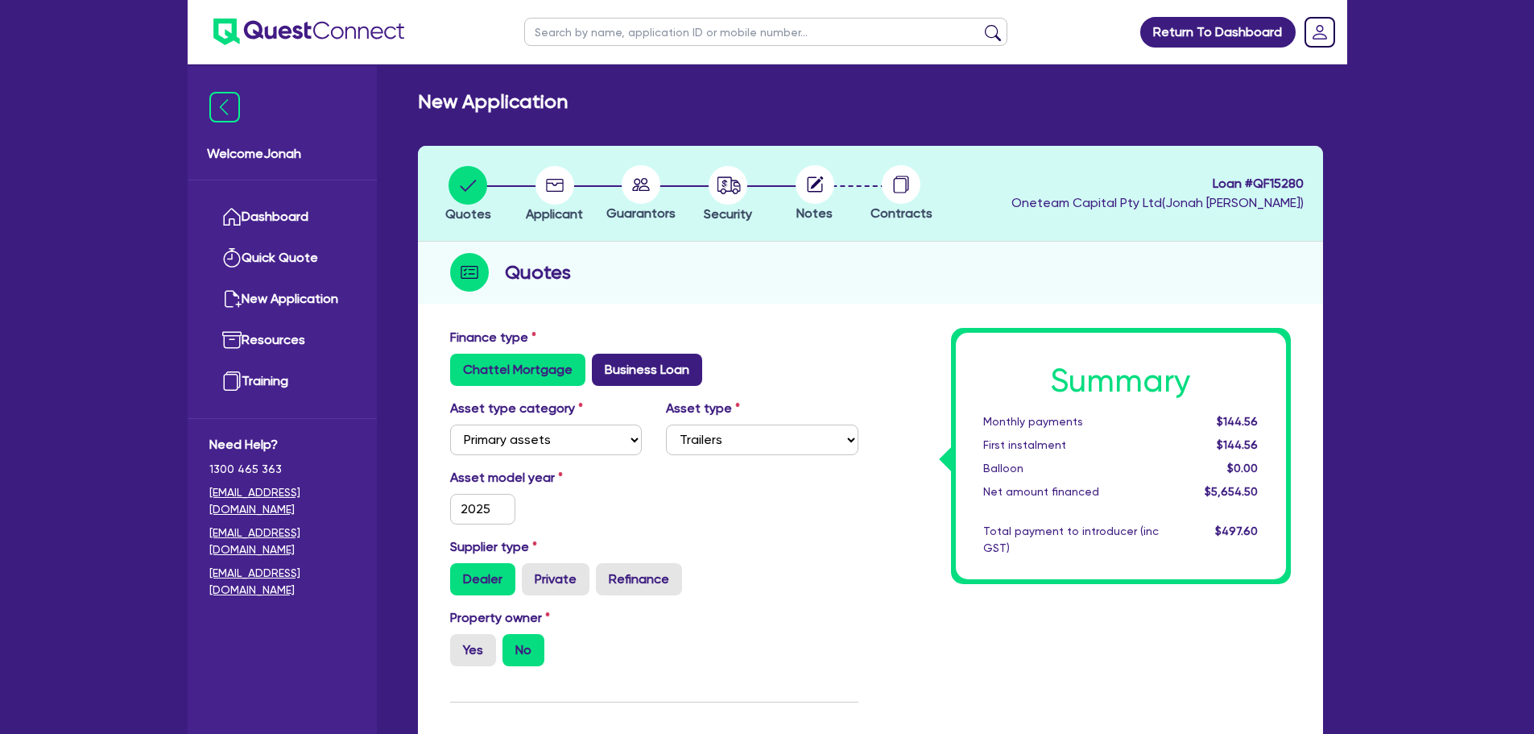
click at [631, 372] on label "Business Loan" at bounding box center [647, 370] width 110 height 32
click at [602, 364] on input "Business Loan" at bounding box center [597, 359] width 10 height 10
radio input "true"
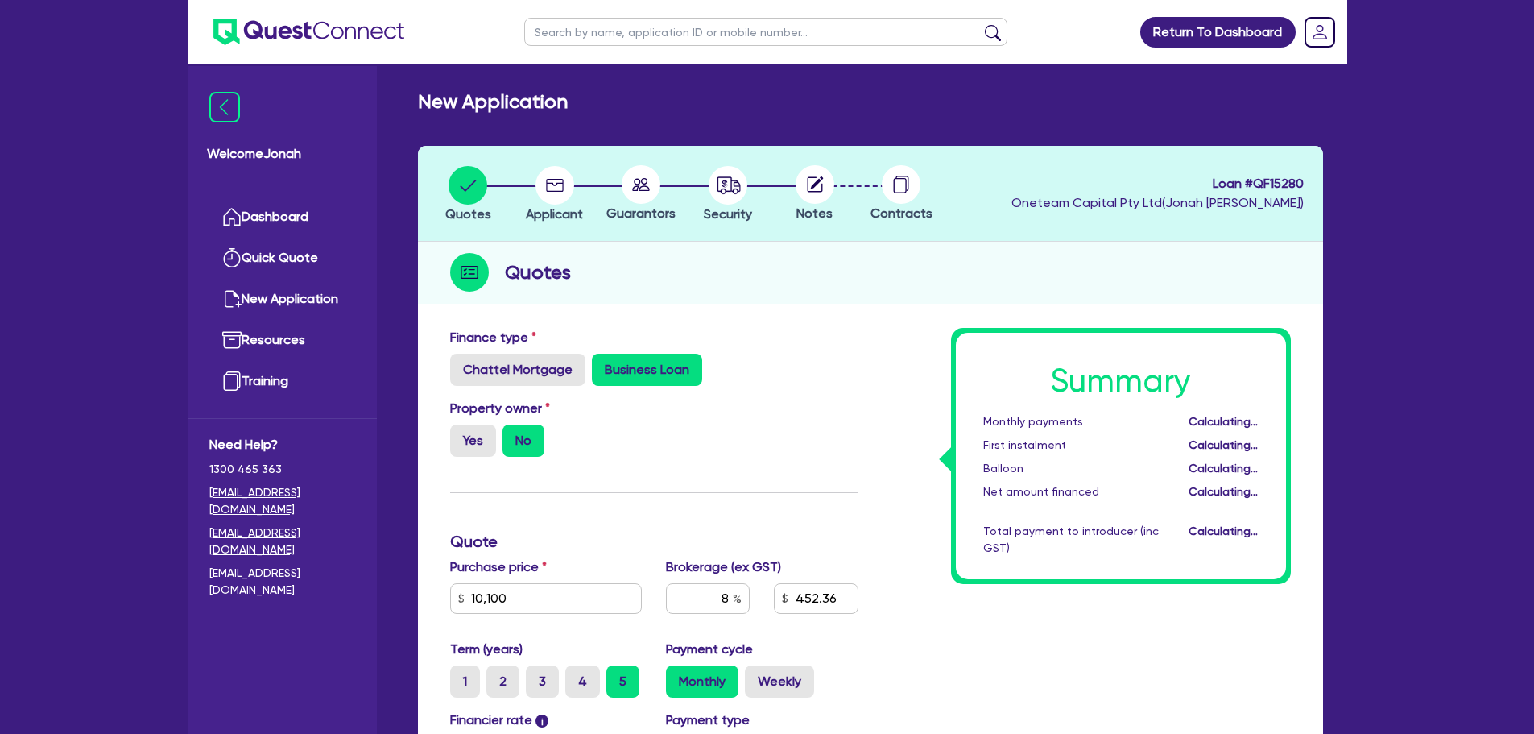
type input "10,100"
type input "860.36"
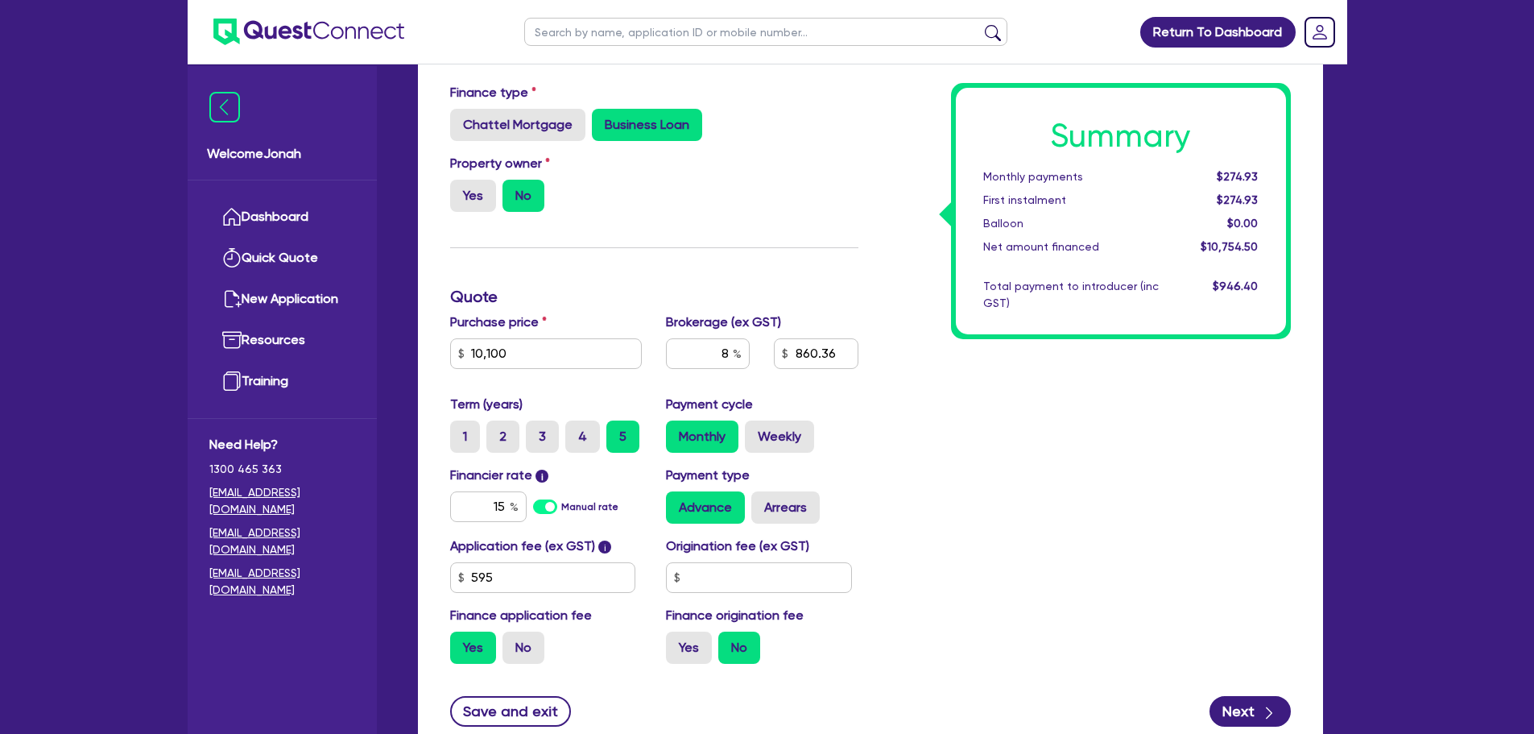
scroll to position [322, 0]
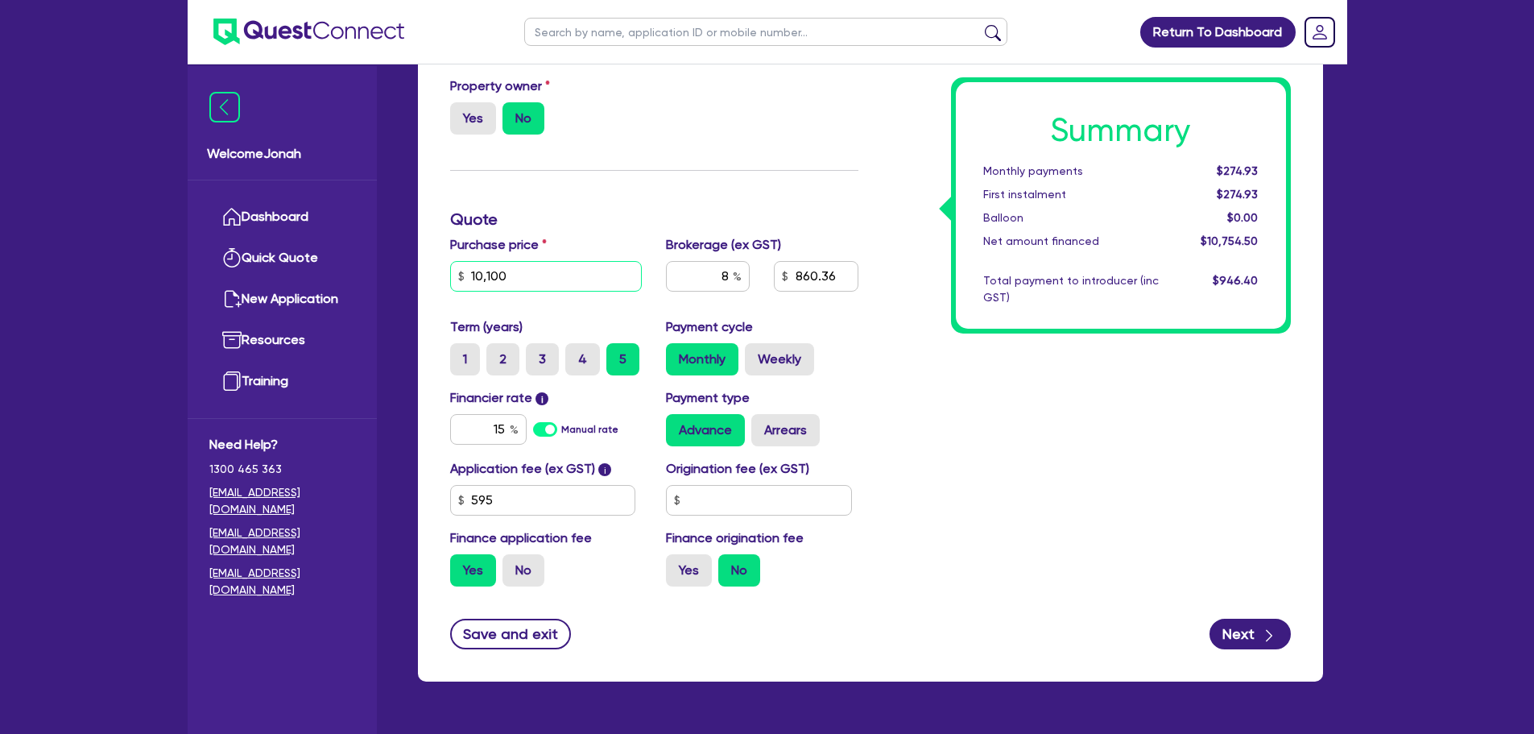
drag, startPoint x: 501, startPoint y: 275, endPoint x: 385, endPoint y: 268, distance: 116.2
click at [386, 269] on div "Welcome Jonah Dashboard Quick Quote New Application Ref Company Ref Salesperson…" at bounding box center [768, 229] width 1160 height 1102
type input "5,100"
type input "460.36"
click at [998, 457] on div "Summary Monthly payments $274.93 First instalment $274.93 Balloon $0.00 Net amo…" at bounding box center [1087, 303] width 432 height 594
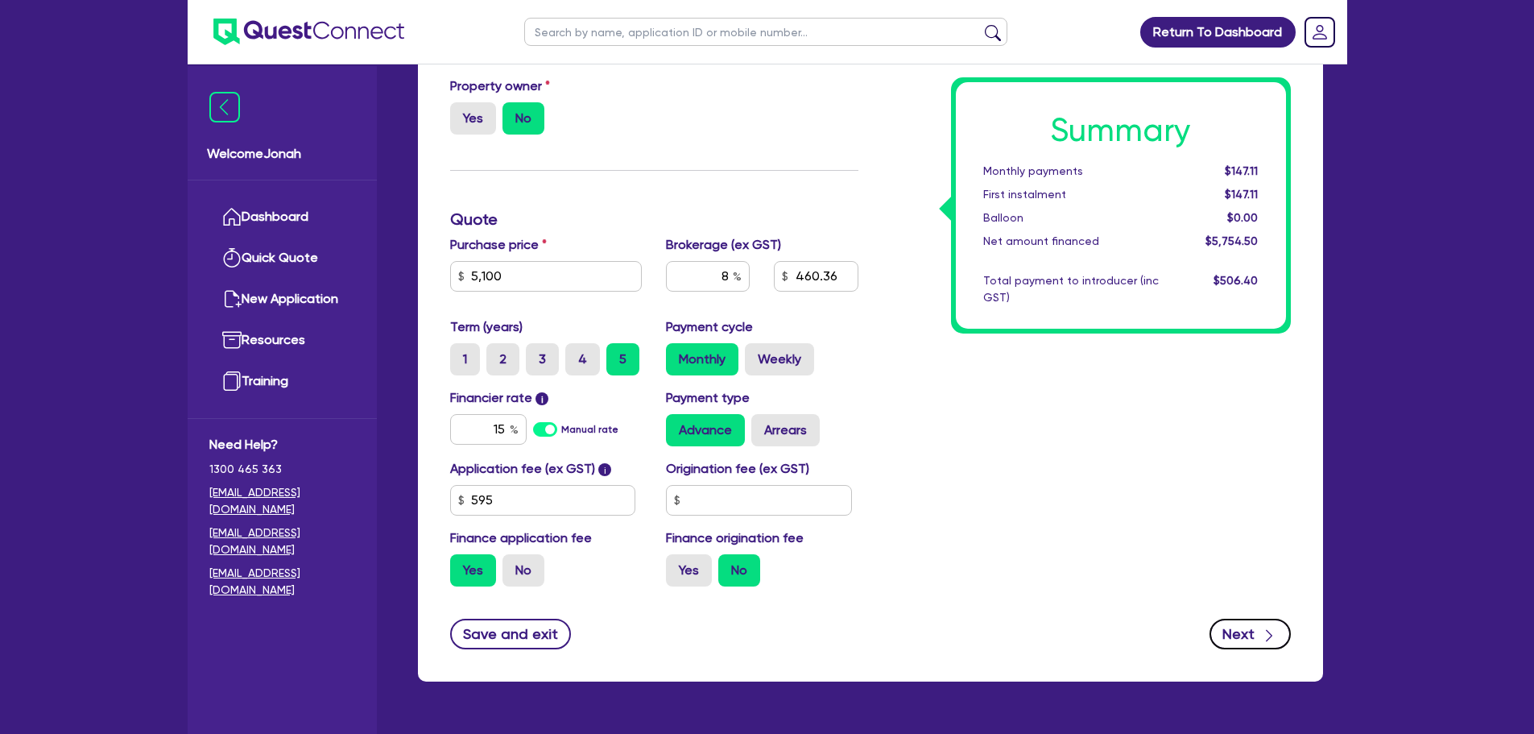
click at [1248, 627] on button "Next" at bounding box center [1250, 634] width 81 height 31
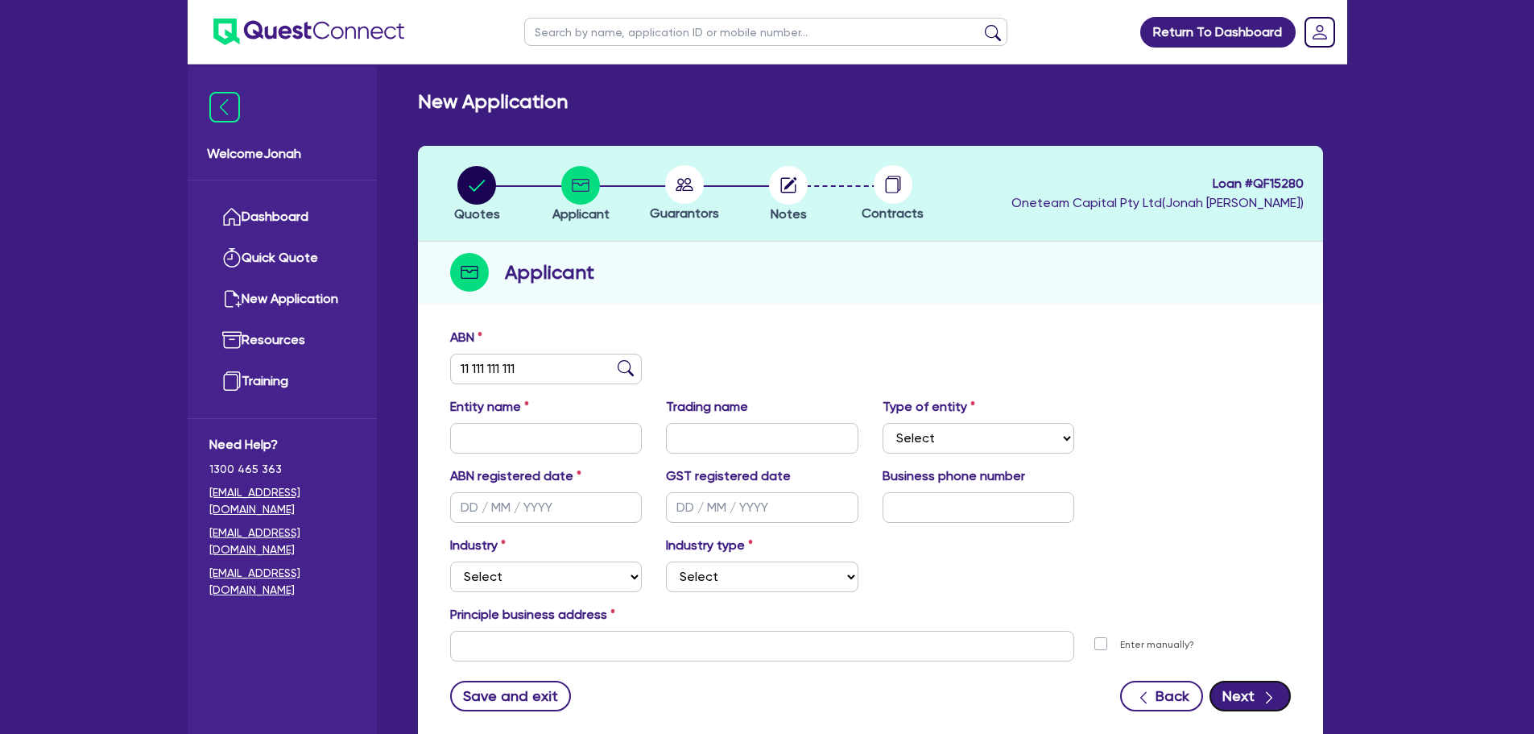
click at [1235, 694] on button "Next" at bounding box center [1250, 696] width 81 height 31
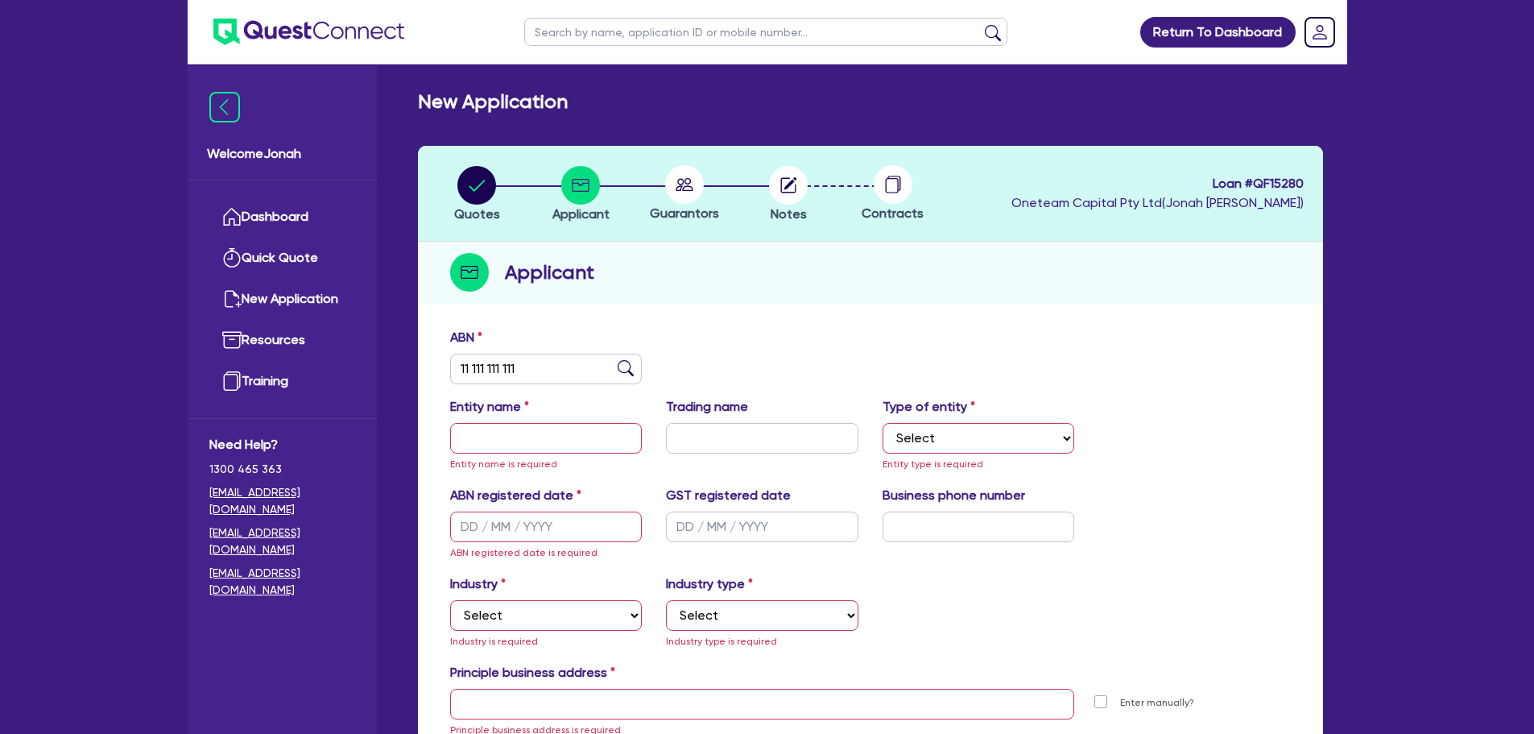
click at [627, 369] on img at bounding box center [626, 368] width 16 height 16
click at [473, 181] on circle "button" at bounding box center [476, 185] width 39 height 39
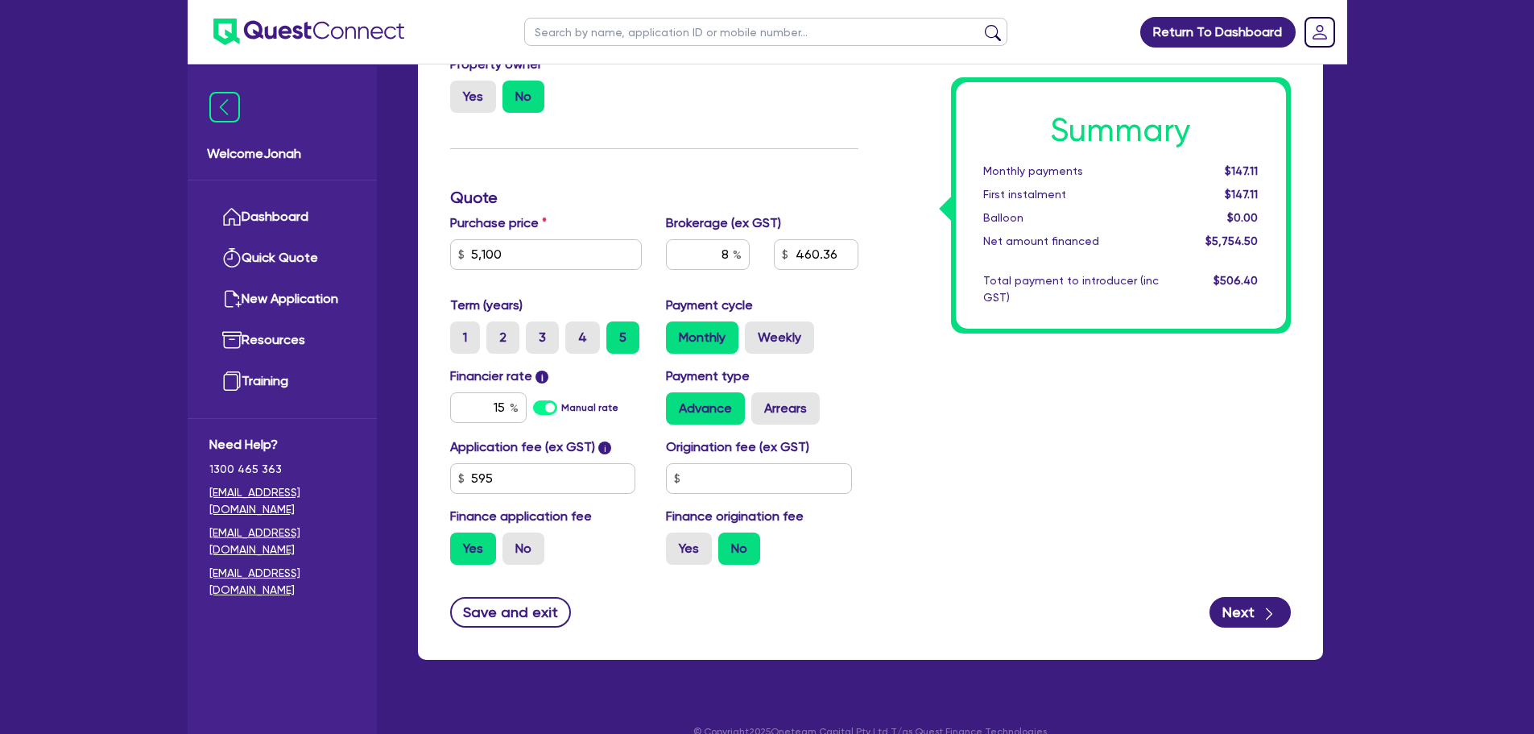
scroll to position [368, 0]
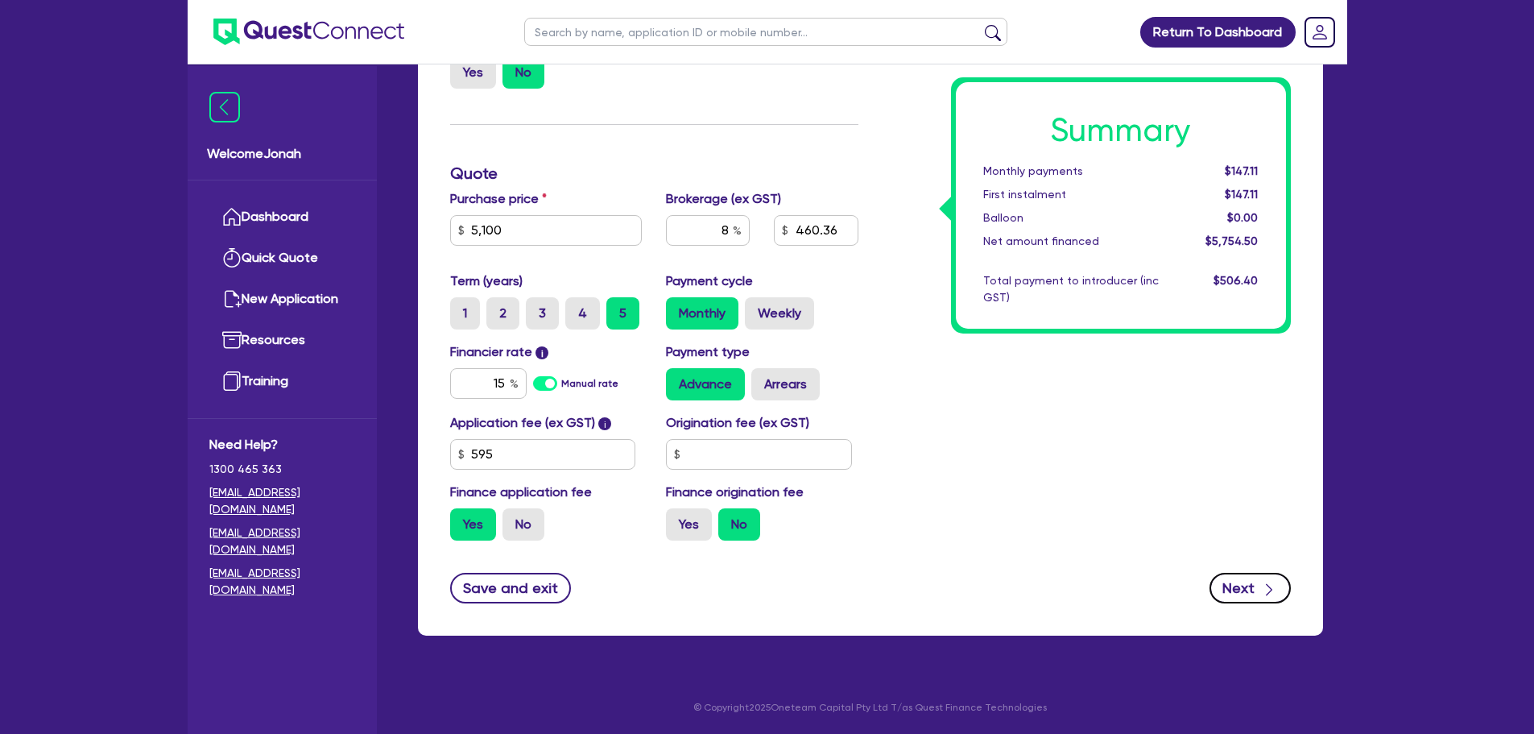
click at [1256, 583] on button "Next" at bounding box center [1250, 588] width 81 height 31
type input "5,100"
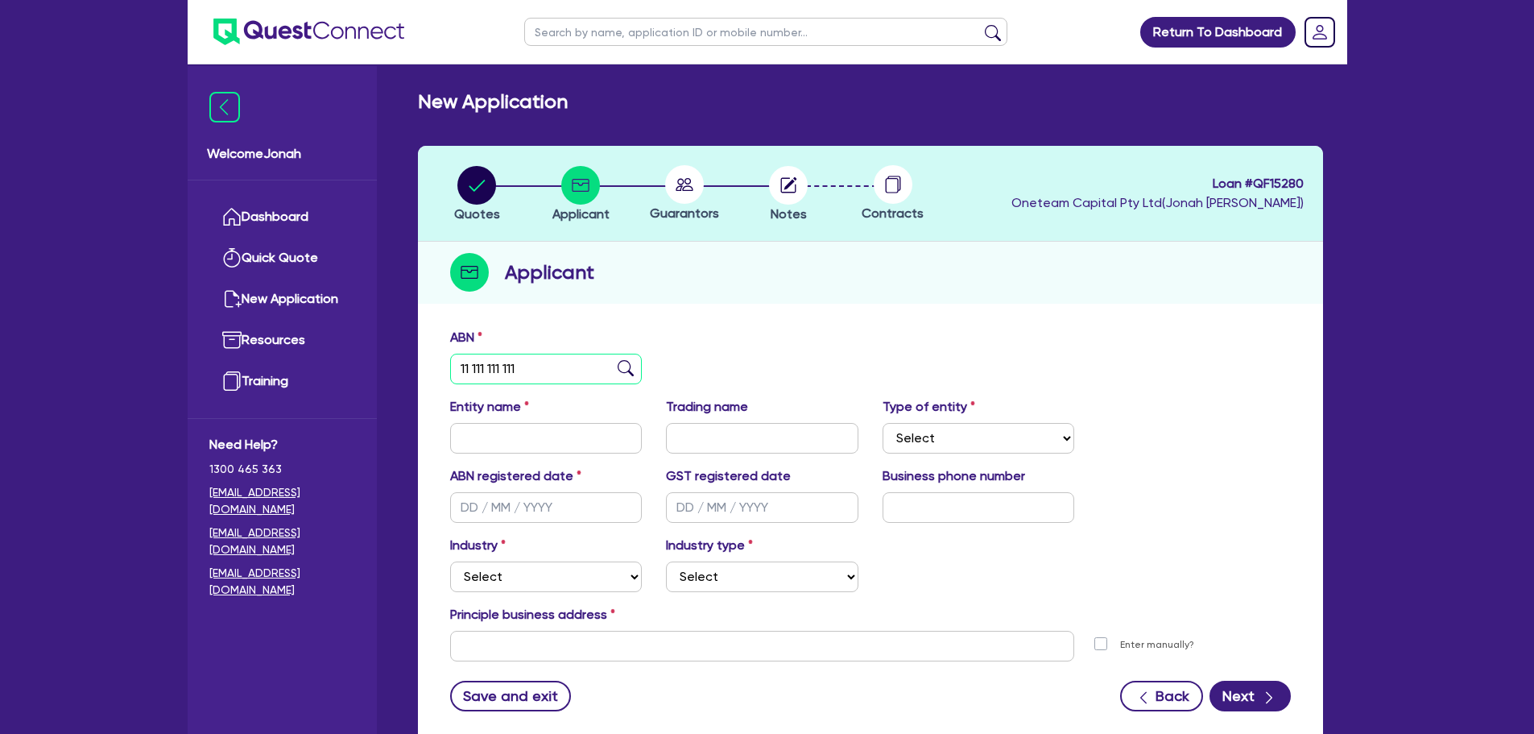
click at [602, 364] on input "11 111 111 111" at bounding box center [546, 369] width 192 height 31
type input "1"
type input "11 111 111 111"
click at [624, 369] on img at bounding box center [626, 368] width 16 height 16
click at [624, 366] on img at bounding box center [626, 368] width 16 height 16
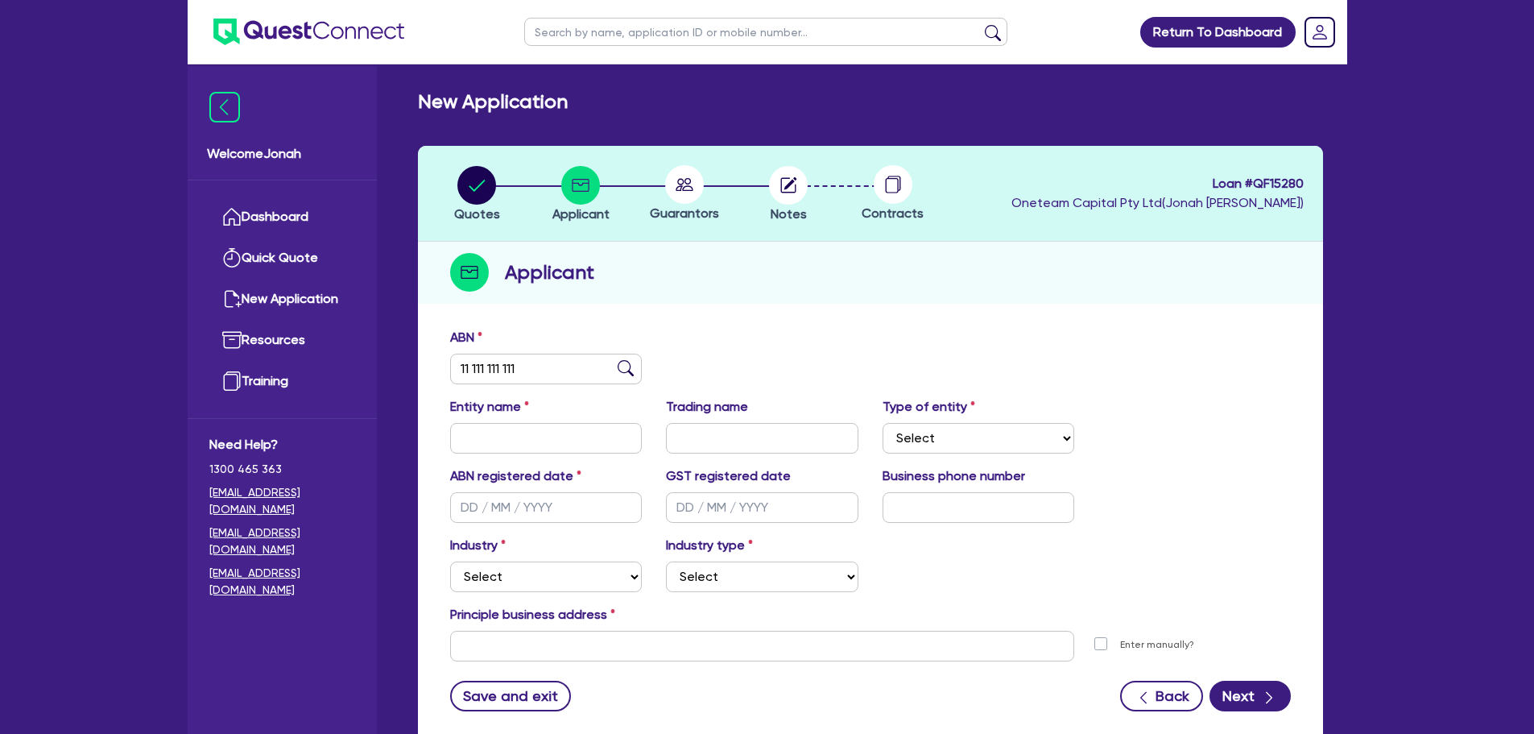
click at [624, 366] on img at bounding box center [626, 368] width 16 height 16
click at [1285, 729] on div "ABN 11 111 111 111 Entity name Trading name Type of entity Select Sole Trader C…" at bounding box center [870, 532] width 905 height 424
click at [1268, 699] on icon "button" at bounding box center [1269, 697] width 16 height 16
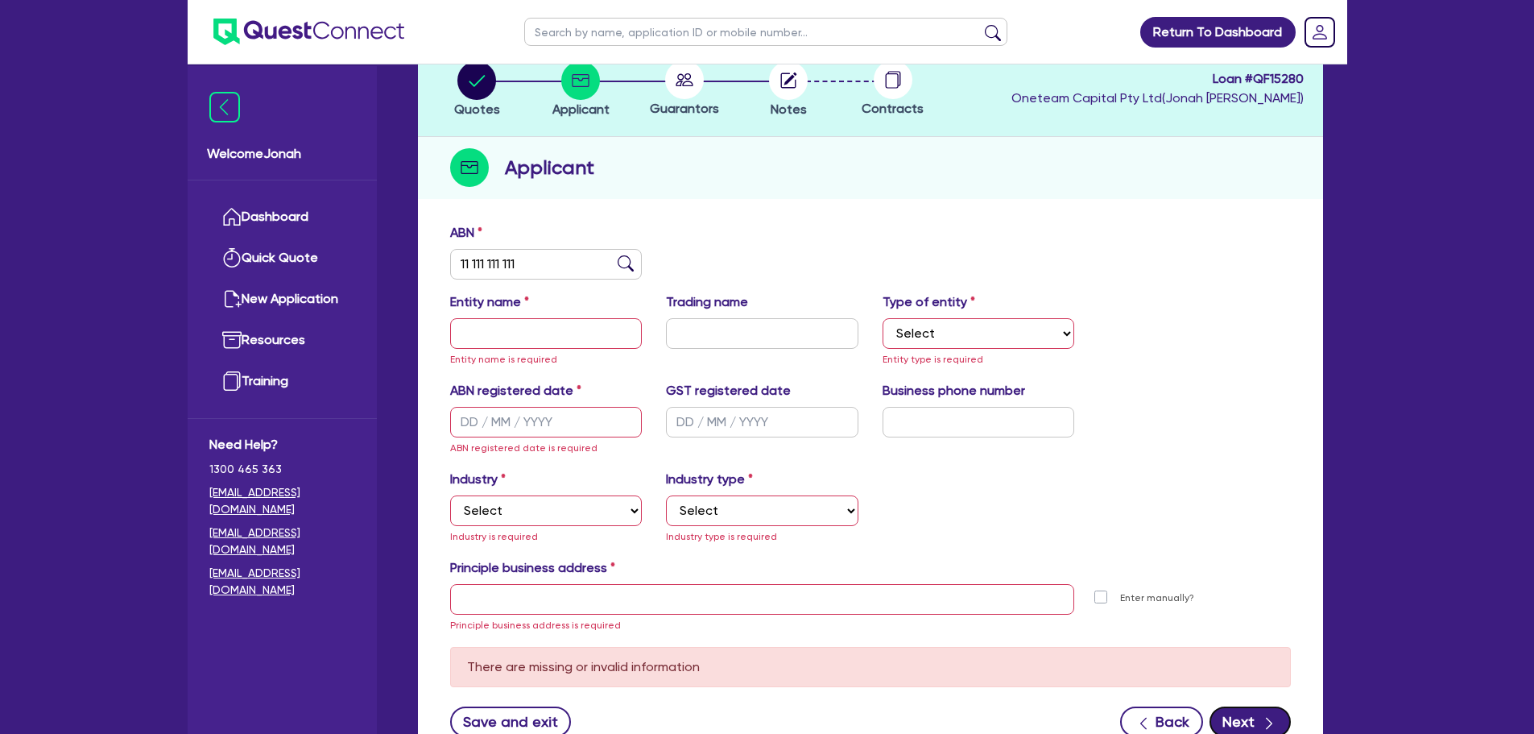
scroll to position [238, 0]
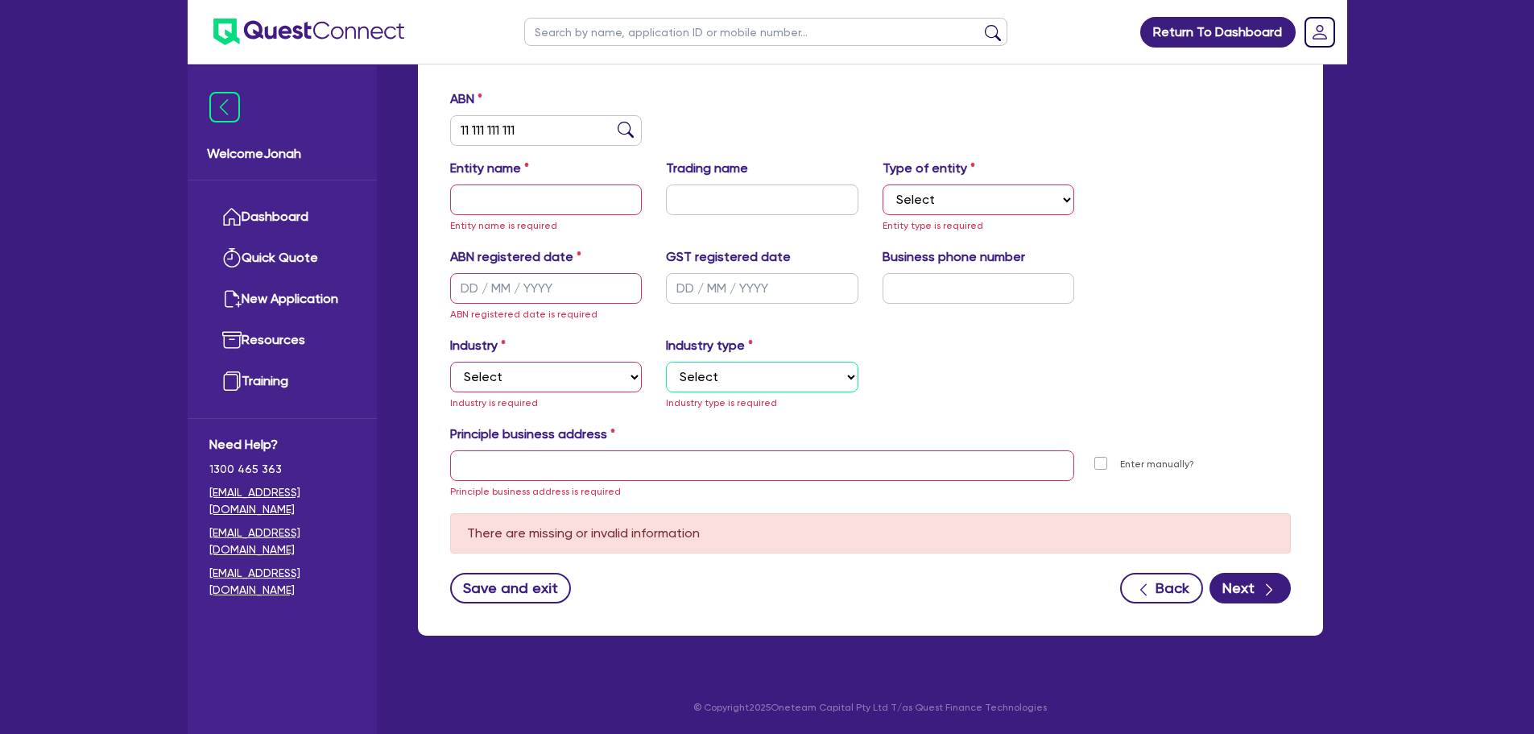
click at [715, 379] on select "Select" at bounding box center [762, 377] width 192 height 31
click at [666, 362] on select "Select" at bounding box center [762, 377] width 192 height 31
click at [591, 368] on select "Select Accomodation & Food Services Administrative & Support Services Agricultu…" at bounding box center [546, 377] width 192 height 31
select select "ADMINISTRATIVE_SUPPORT"
click at [450, 362] on select "Select Accomodation & Food Services Administrative & Support Services Agricultu…" at bounding box center [546, 377] width 192 height 31
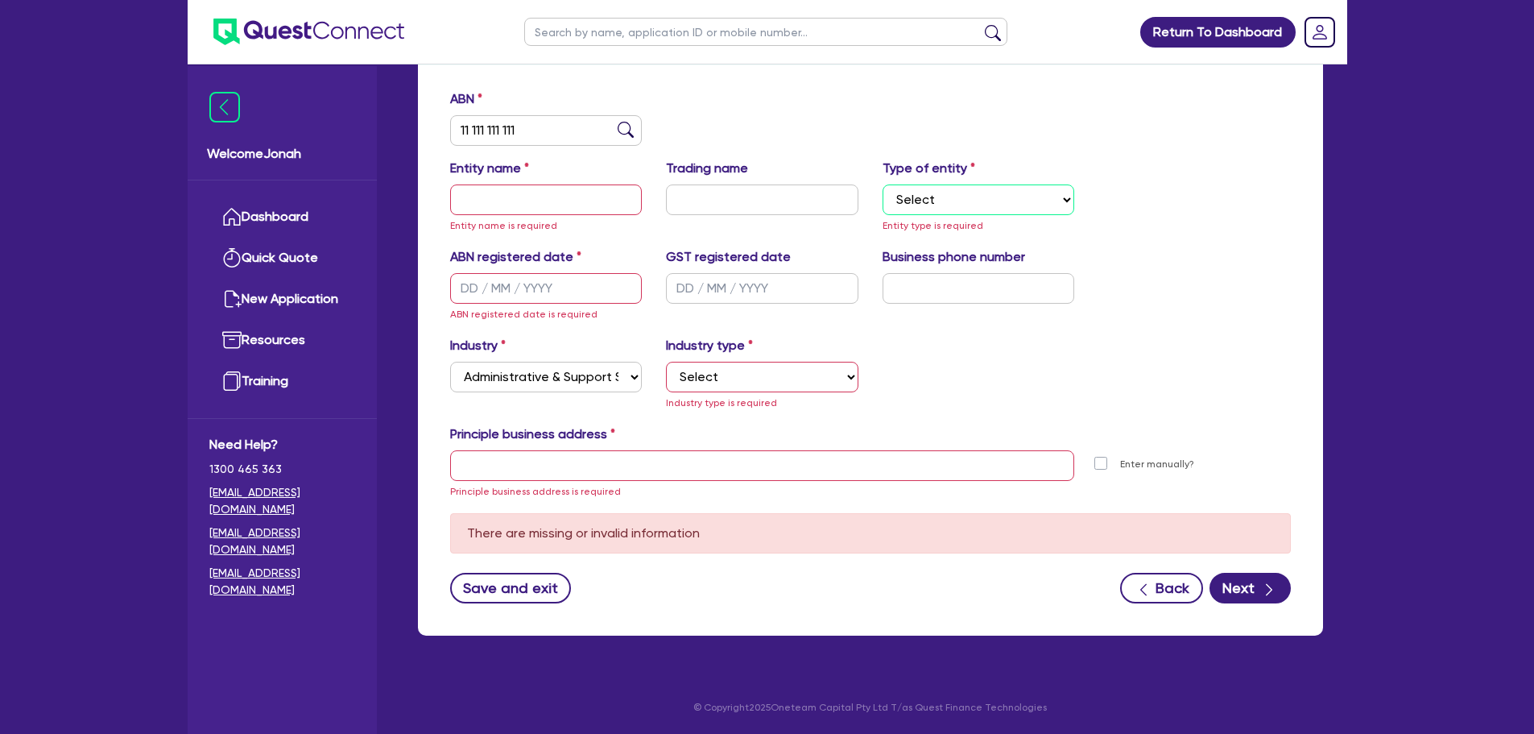
click at [926, 202] on select "Select Sole Trader Company Partnership Trust" at bounding box center [979, 199] width 192 height 31
select select "SOLE_TRADER"
click at [883, 184] on select "Select Sole Trader Company Partnership Trust" at bounding box center [979, 199] width 192 height 31
click at [507, 207] on input "text" at bounding box center [546, 199] width 192 height 31
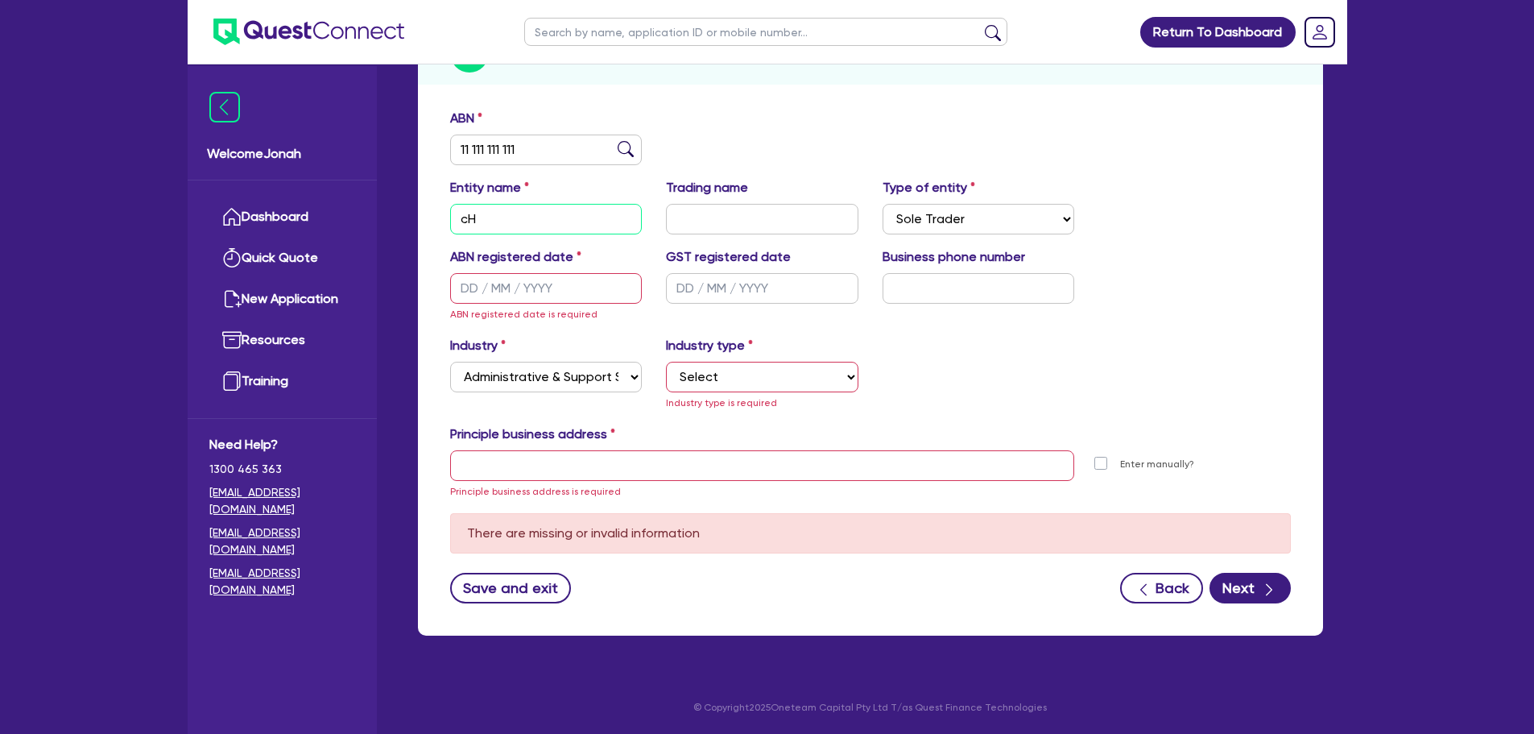
type input "c"
type input "[PERSON_NAME]"
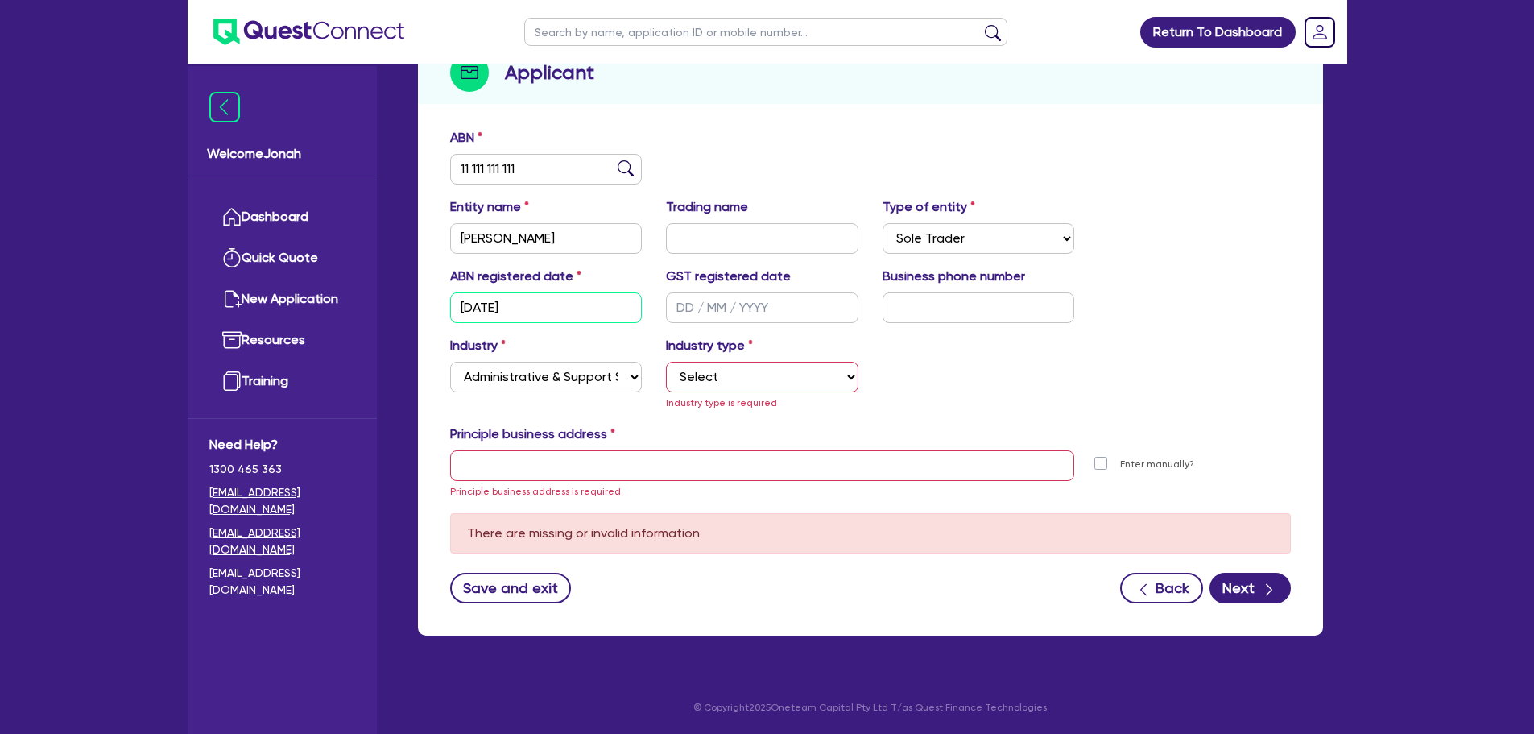
type input "[DATE]"
click at [691, 367] on select "Select Employment Services Administrative Services Domestic & Commercial Cleani…" at bounding box center [762, 377] width 192 height 31
select select "EMPLOYMENT"
click at [666, 380] on select "Select Employment Services Administrative Services Domestic & Commercial Cleani…" at bounding box center [762, 377] width 192 height 31
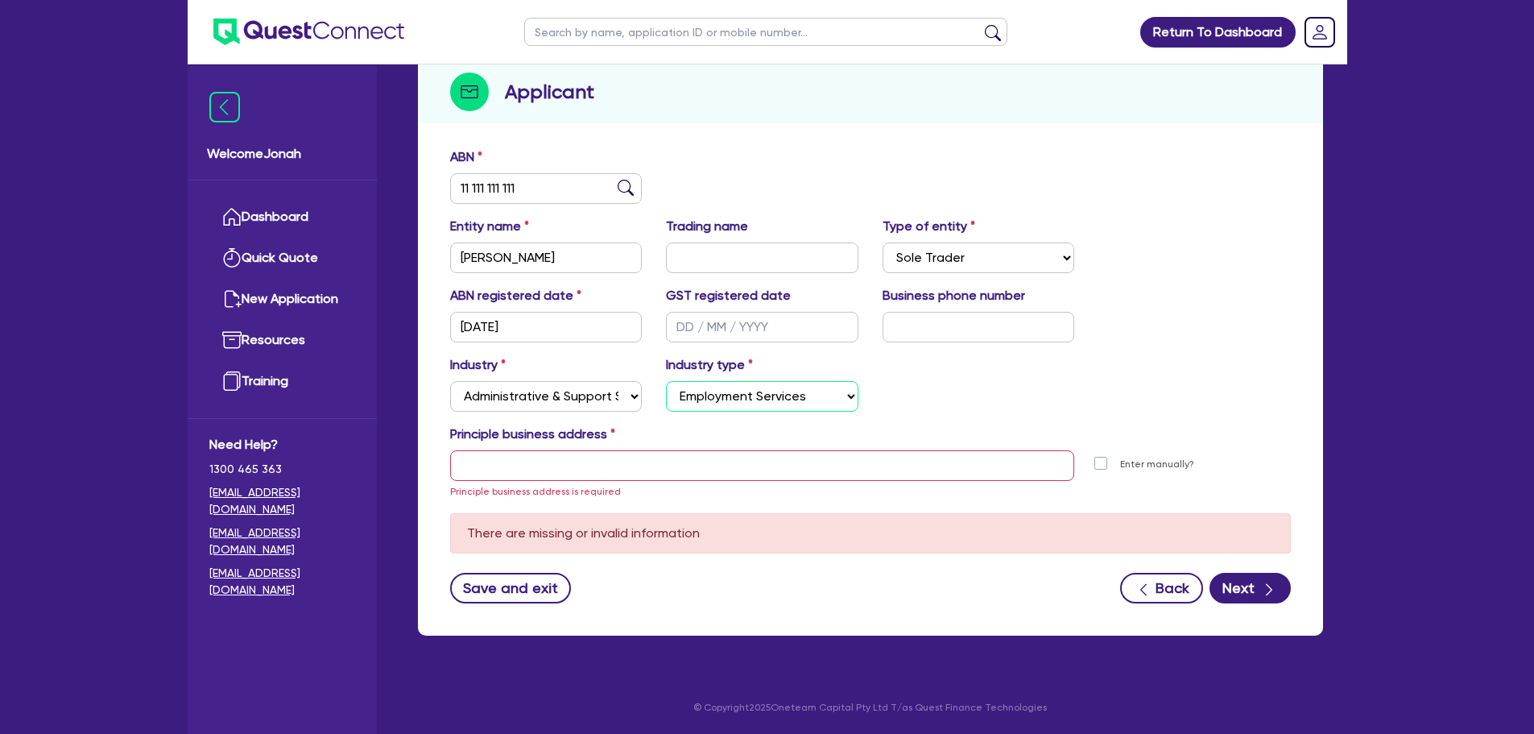
scroll to position [180, 0]
click at [704, 434] on div "Principle business address" at bounding box center [870, 437] width 865 height 26
click at [706, 462] on input "text" at bounding box center [762, 465] width 625 height 31
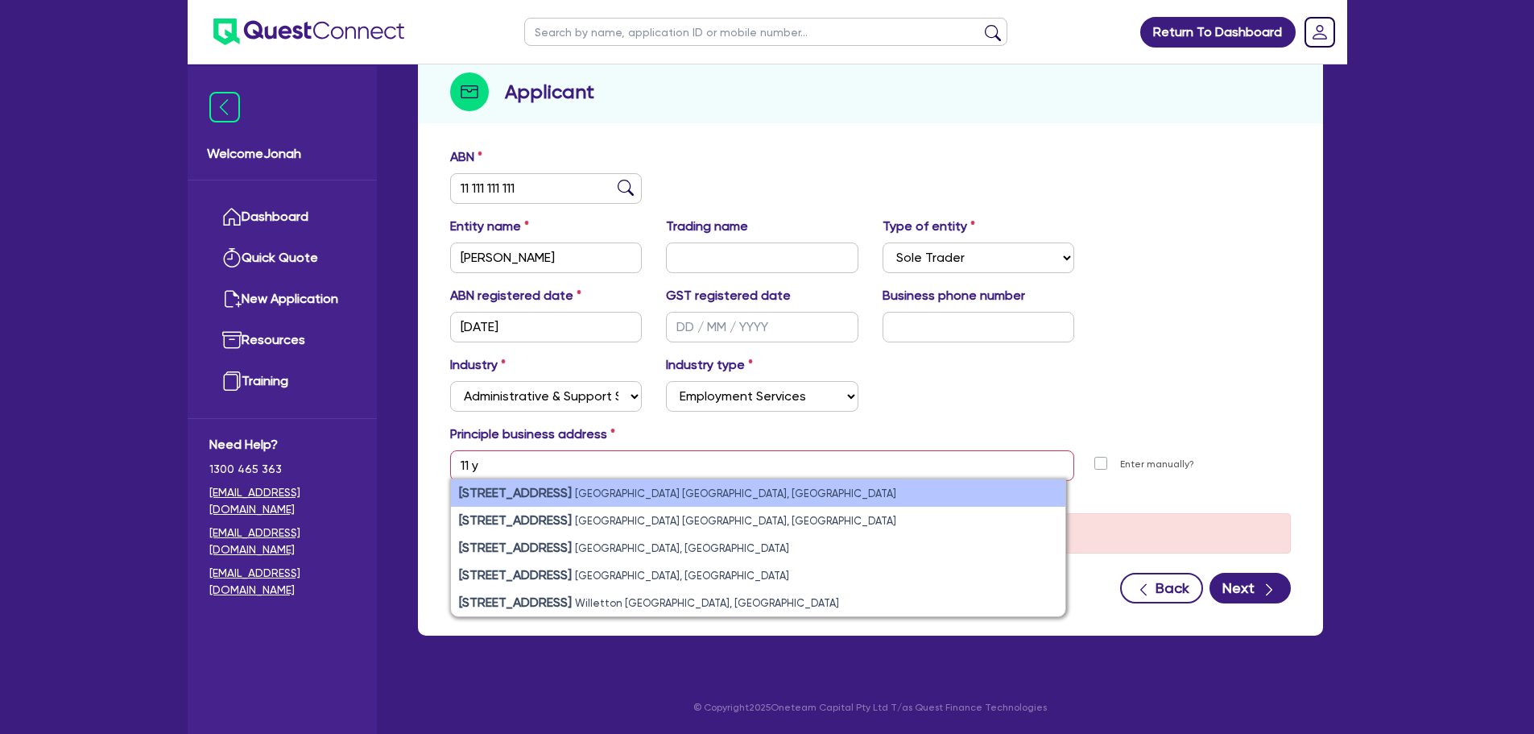
click at [706, 496] on li "[STREET_ADDRESS]" at bounding box center [758, 492] width 615 height 27
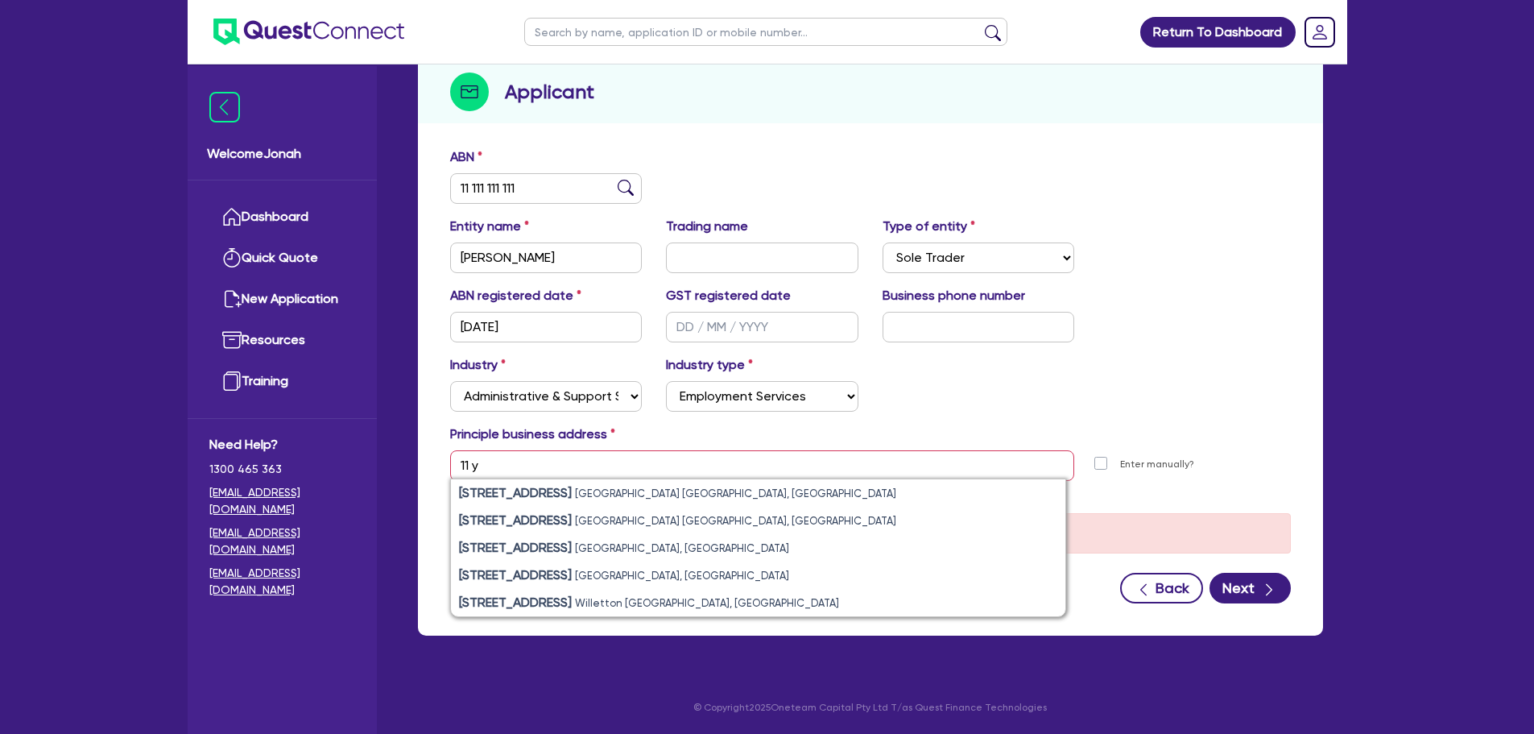
type input "[STREET_ADDRESS]"
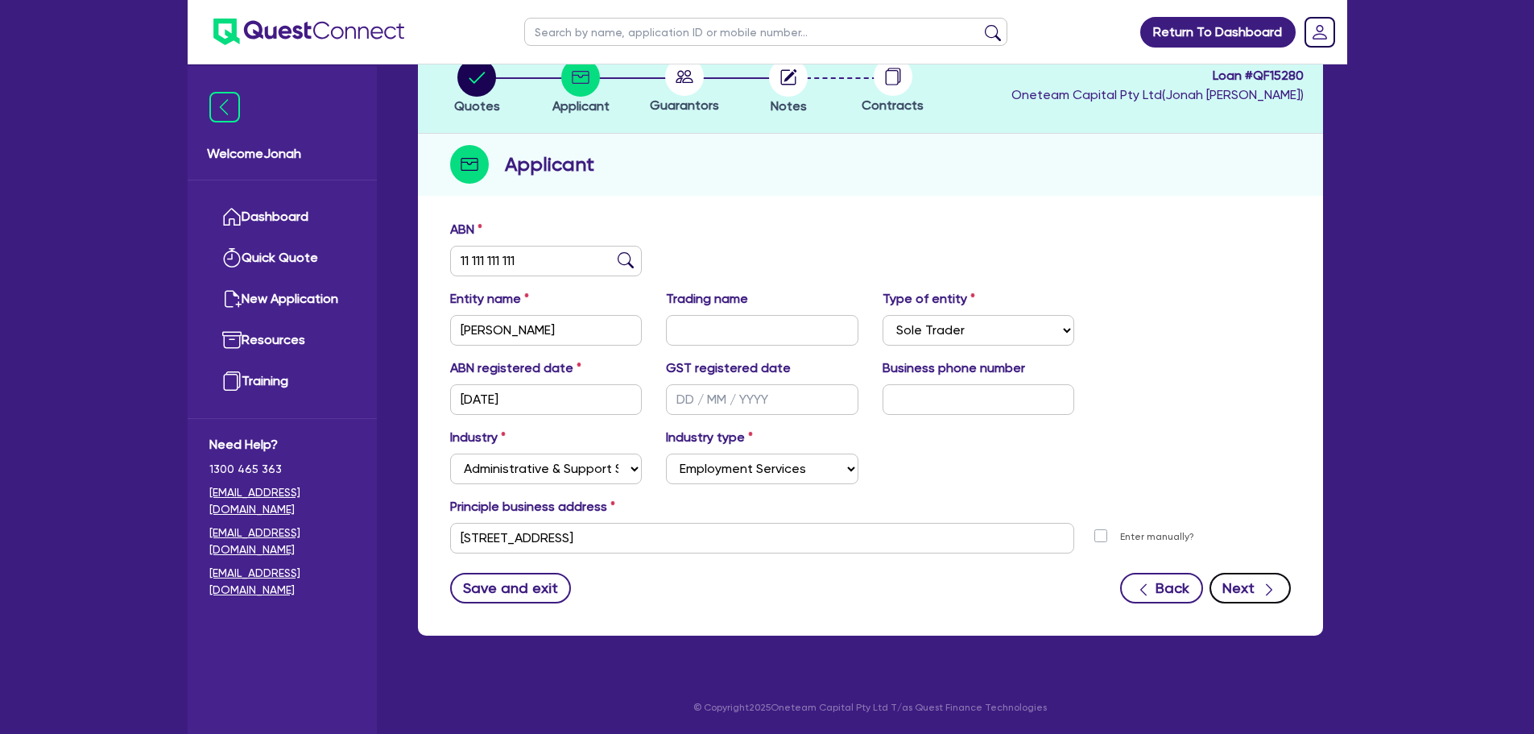
click at [1251, 582] on button "Next" at bounding box center [1250, 588] width 81 height 31
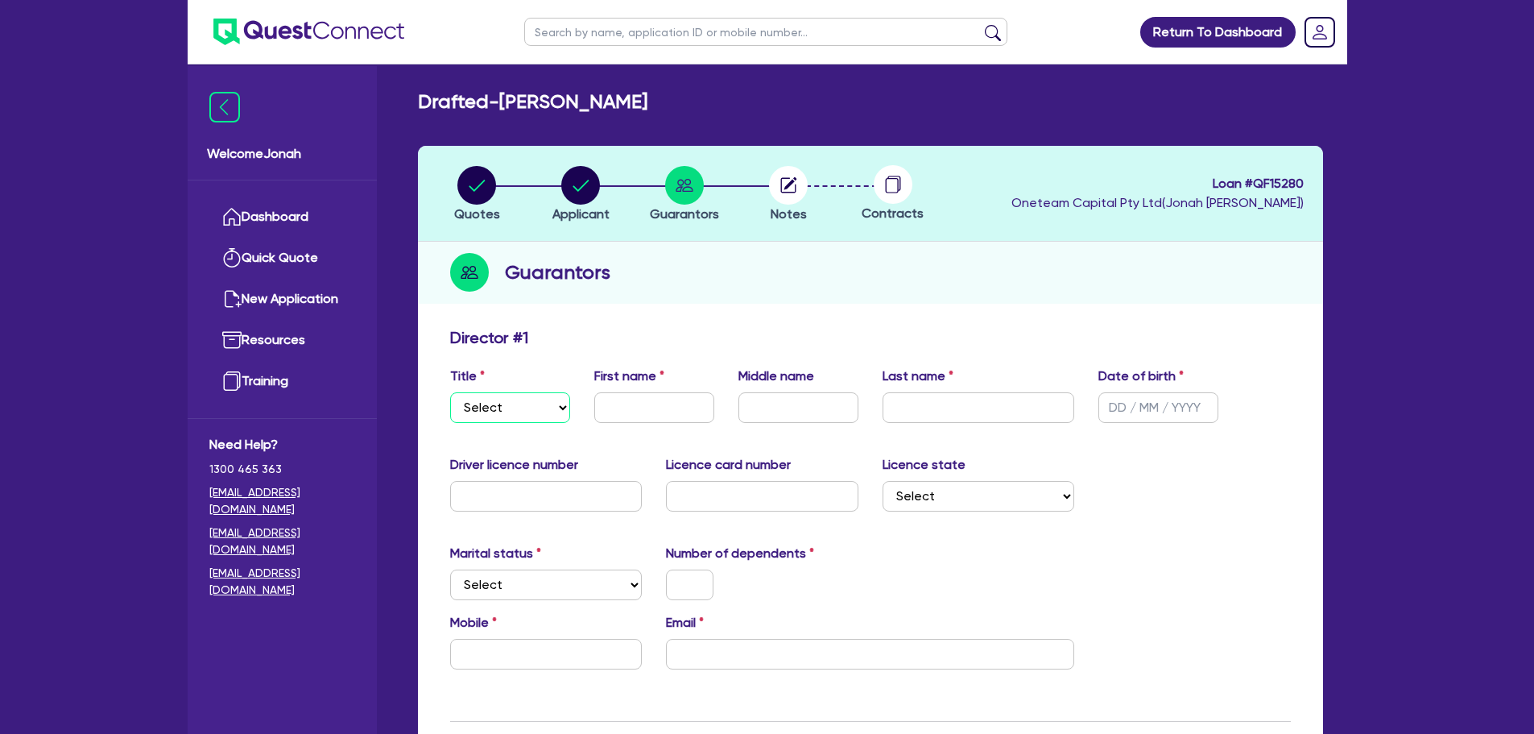
click at [511, 405] on select "Select Mr Mrs Ms Miss Dr" at bounding box center [510, 407] width 120 height 31
select select "MR"
click at [450, 392] on select "Select Mr Mrs Ms Miss Dr" at bounding box center [510, 407] width 120 height 31
click at [631, 412] on input "text" at bounding box center [654, 407] width 120 height 31
type input "[PERSON_NAME]"
